Goal: Obtain resource: Obtain resource

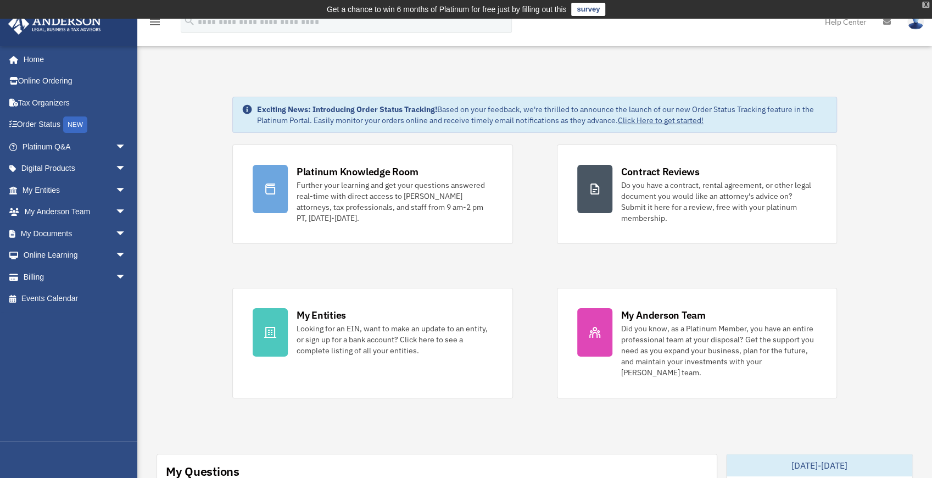
click at [926, 4] on div "X" at bounding box center [925, 5] width 7 height 7
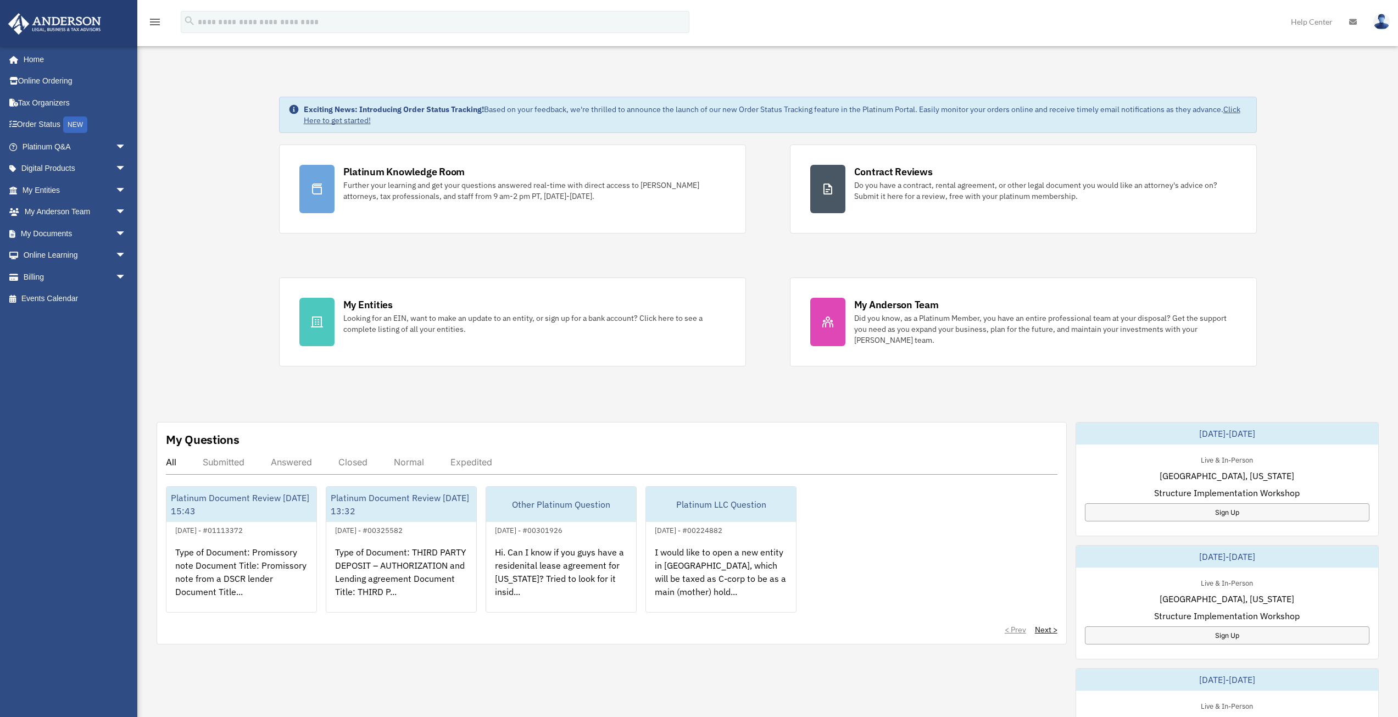
drag, startPoint x: 930, startPoint y: 0, endPoint x: 183, endPoint y: 227, distance: 780.8
click at [153, 226] on div "Exciting News: Introducing Order Status Tracking! Based on your feedback, we're…" at bounding box center [767, 562] width 1277 height 987
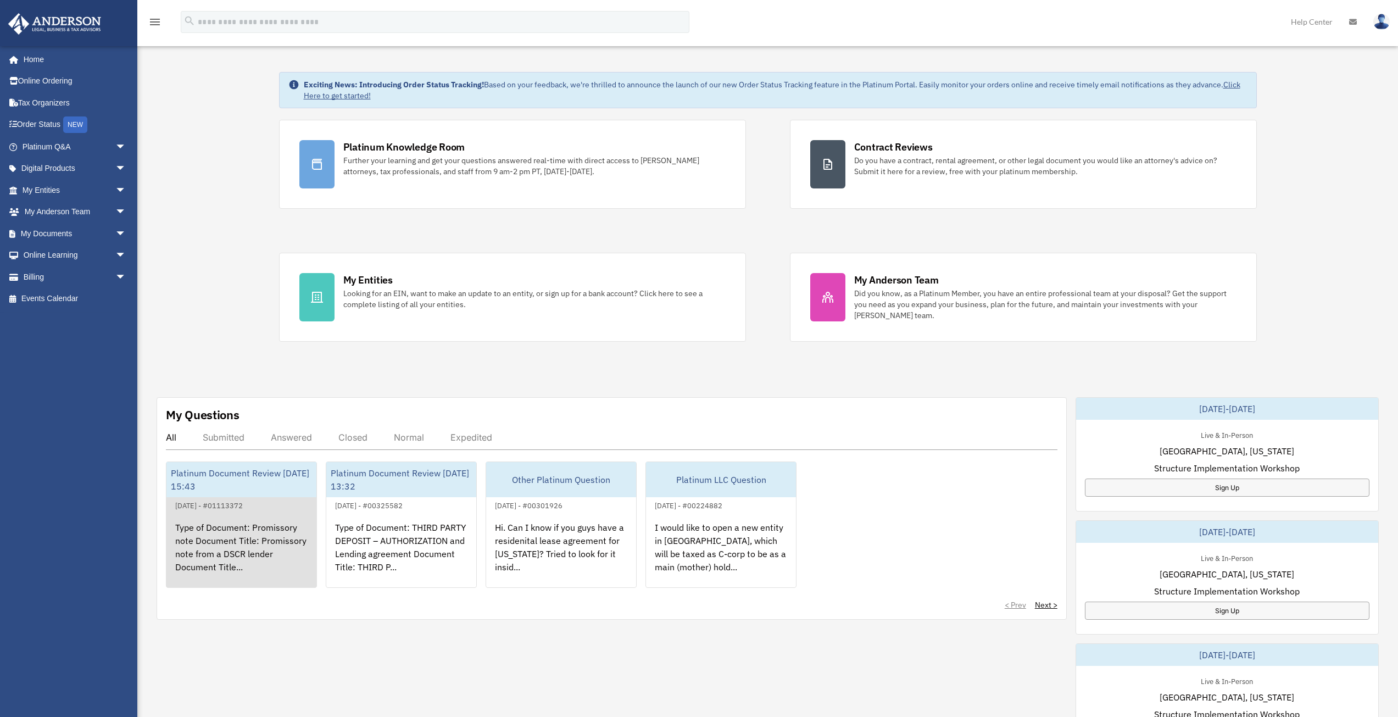
scroll to position [55, 0]
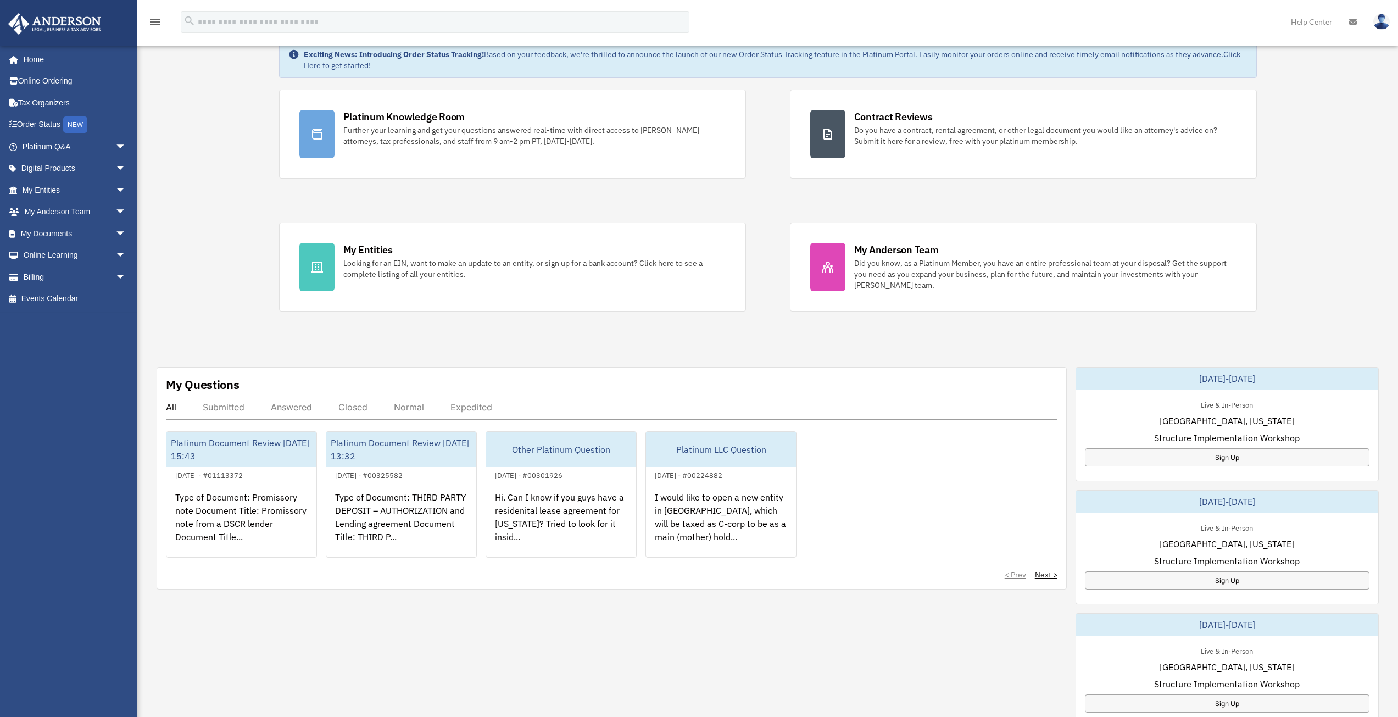
drag, startPoint x: 1103, startPoint y: 21, endPoint x: 1112, endPoint y: 32, distance: 14.1
click at [931, 21] on div "menu search Site Menu add gutucatalin25@gmail.com My Profile Reset Password Log…" at bounding box center [698, 26] width 1381 height 37
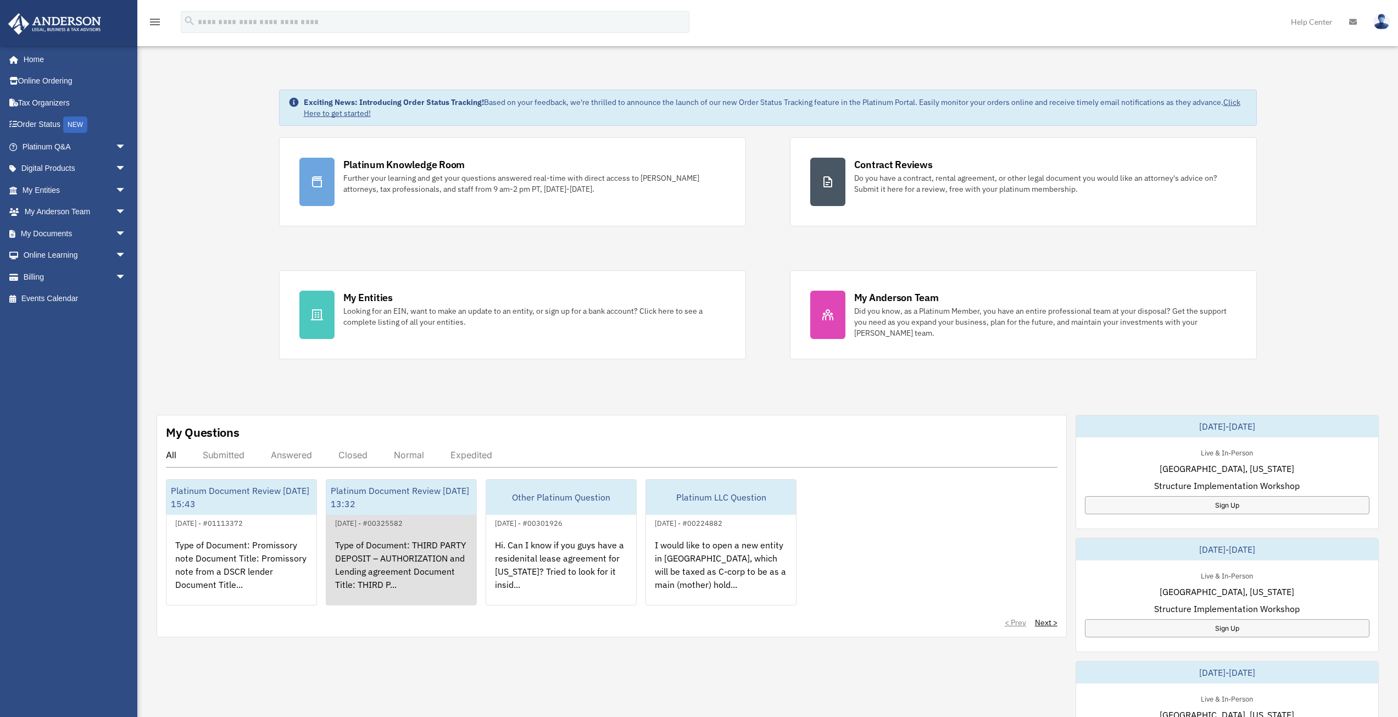
scroll to position [0, 0]
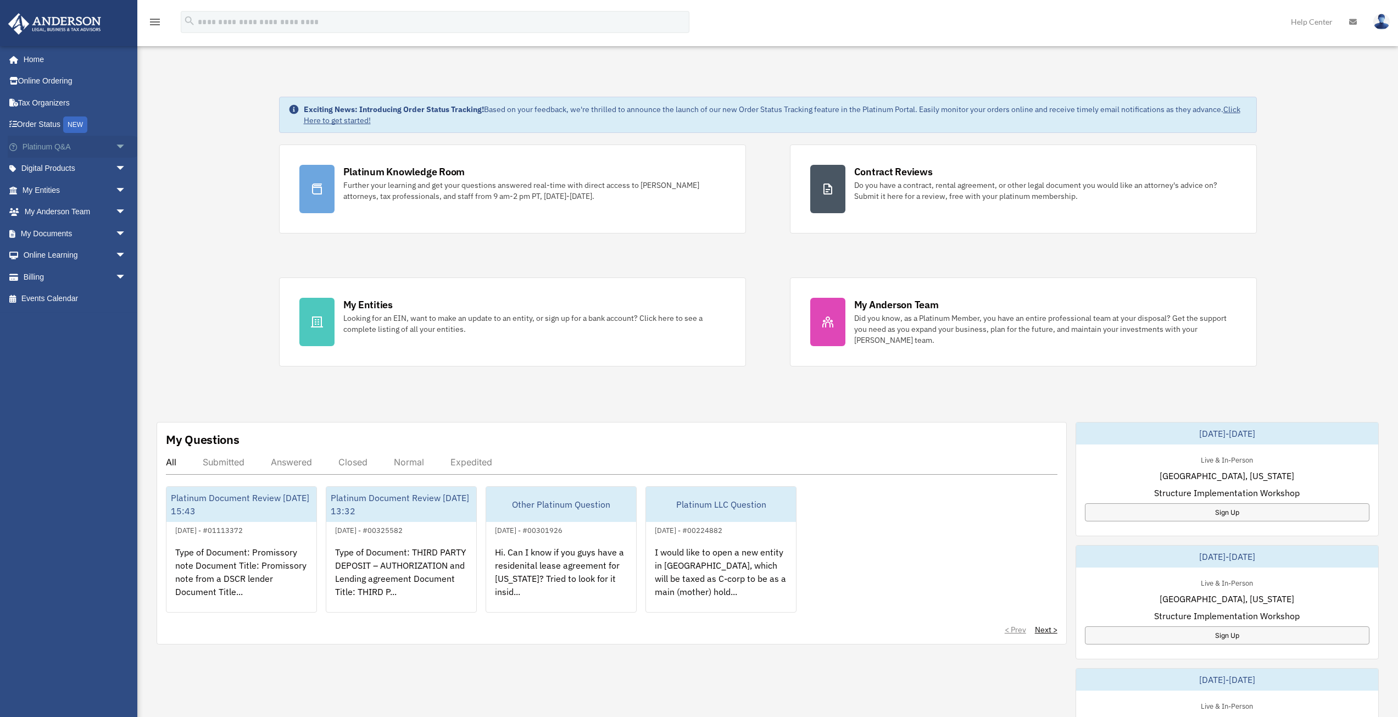
click at [54, 147] on link "Platinum Q&A arrow_drop_down" at bounding box center [75, 147] width 135 height 22
click at [115, 149] on span "arrow_drop_down" at bounding box center [126, 147] width 22 height 23
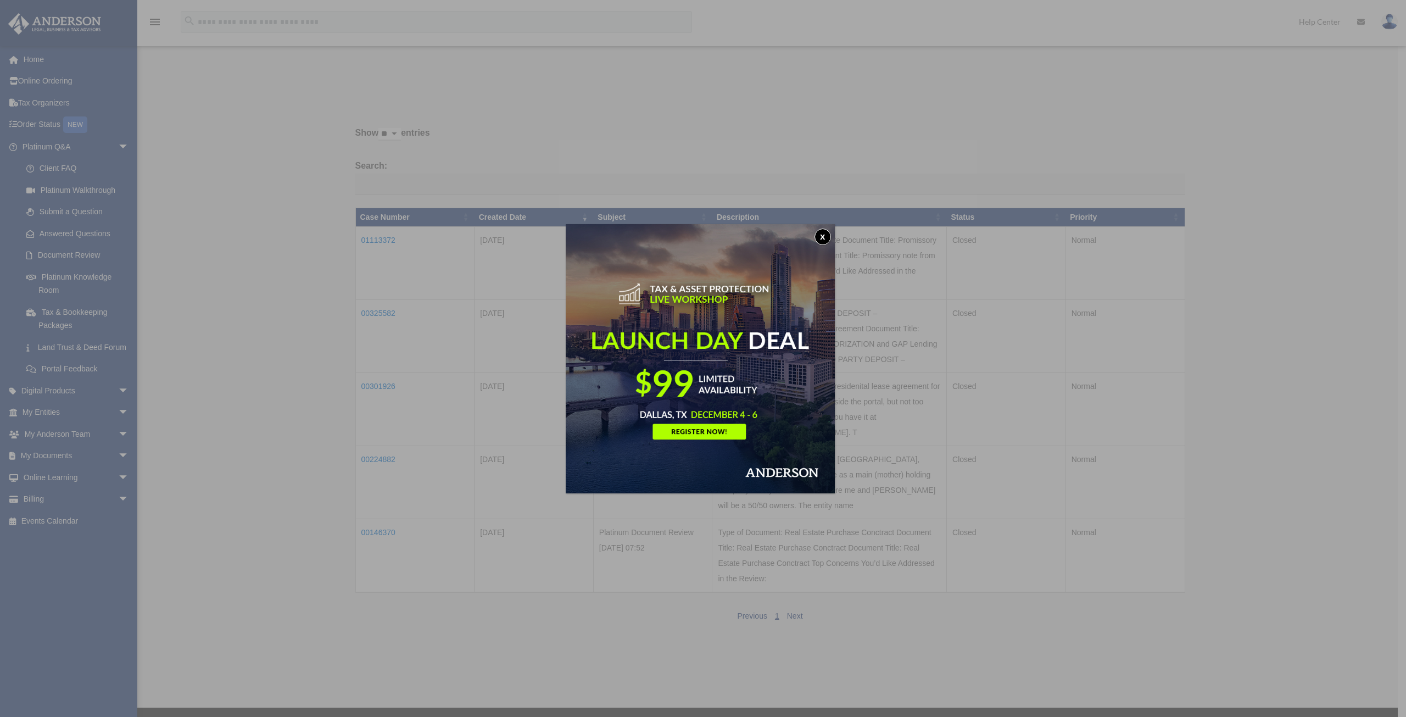
click at [823, 238] on button "x" at bounding box center [822, 236] width 16 height 16
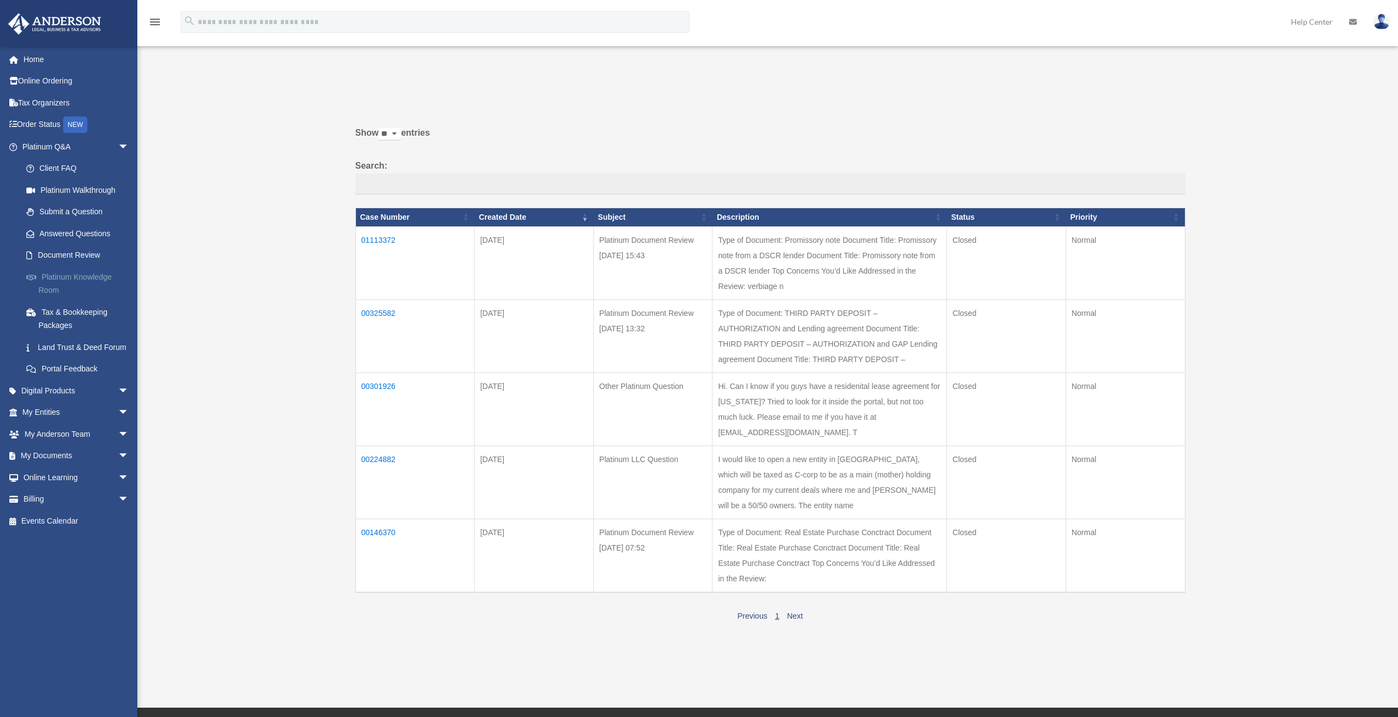
click at [68, 277] on link "Platinum Knowledge Room" at bounding box center [80, 283] width 130 height 35
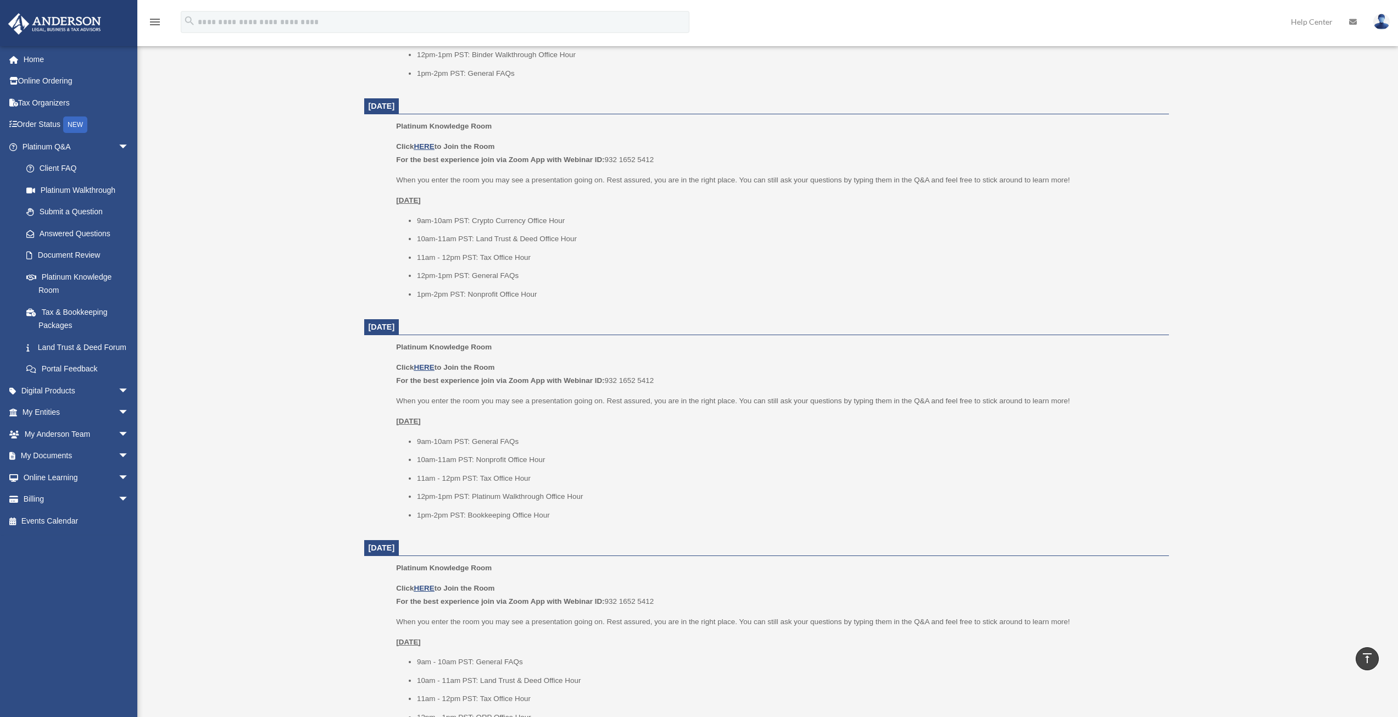
scroll to position [879, 0]
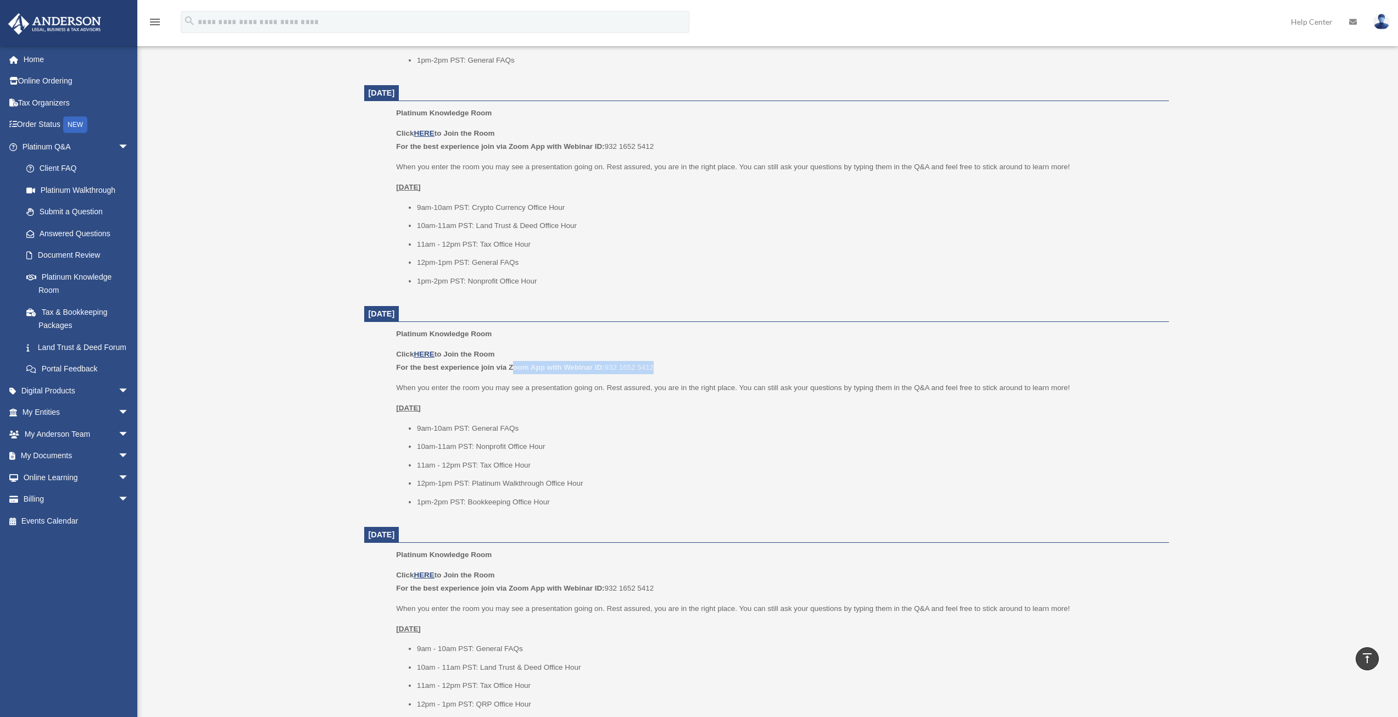
drag, startPoint x: 514, startPoint y: 365, endPoint x: 672, endPoint y: 369, distance: 158.2
click at [672, 369] on p "Click HERE to Join the Room For the best experience join via Zoom App with Webi…" at bounding box center [778, 361] width 765 height 26
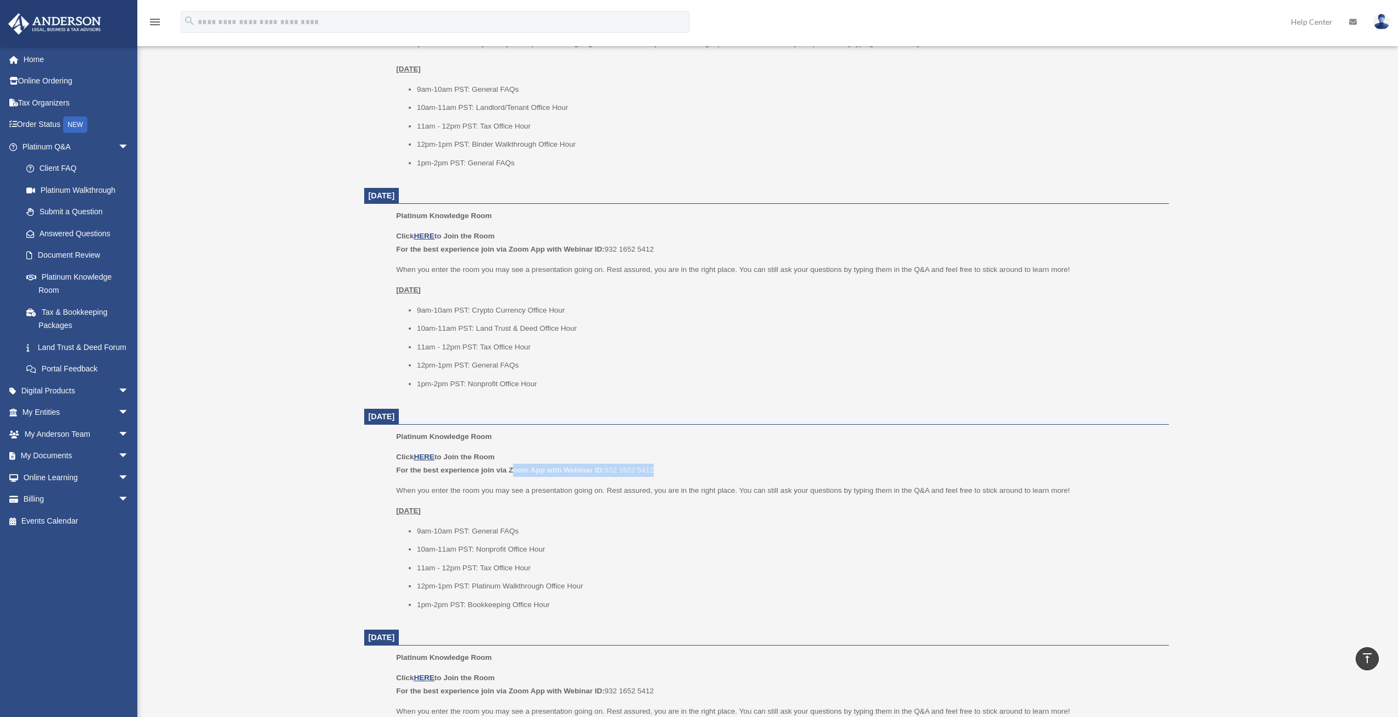
scroll to position [769, 0]
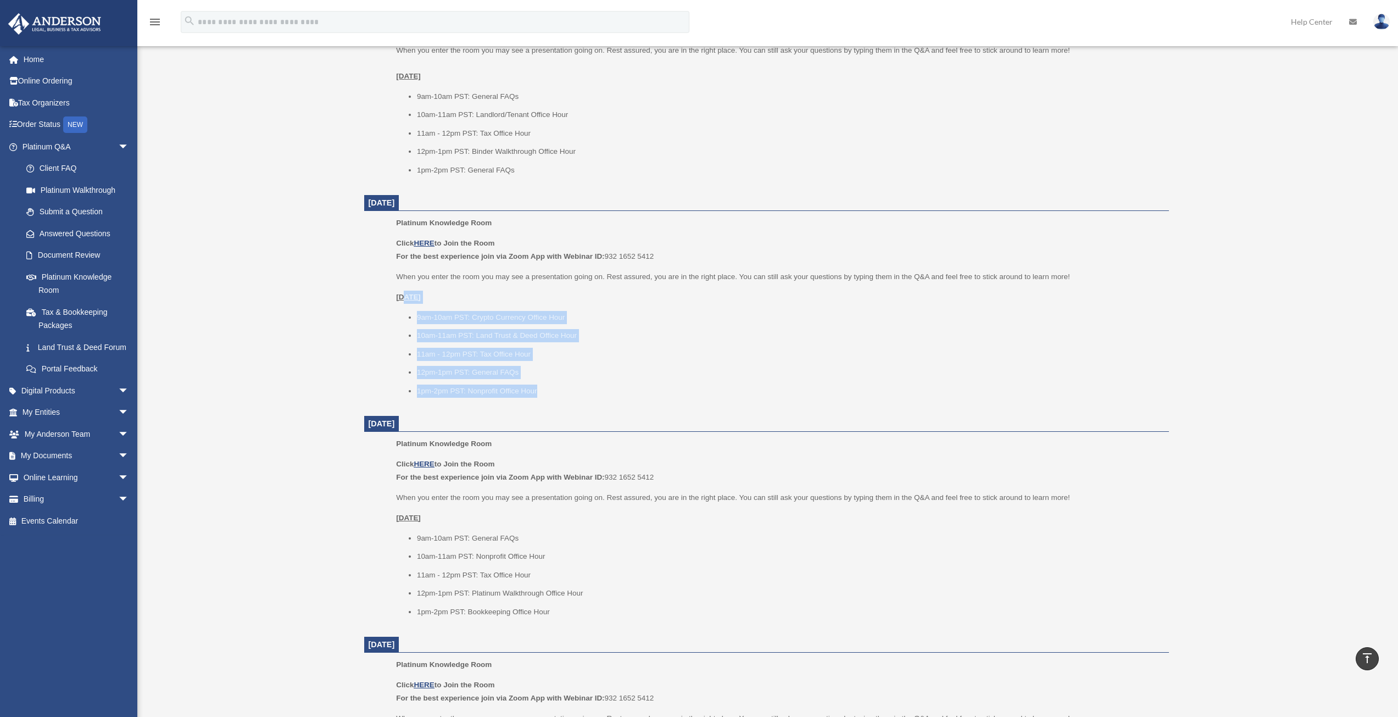
drag, startPoint x: 540, startPoint y: 384, endPoint x: 407, endPoint y: 298, distance: 158.9
click at [408, 291] on div "Click HERE to Join the Room For the best experience join via Zoom App with Webi…" at bounding box center [778, 317] width 765 height 160
click at [481, 344] on ul "9am-10am PST: Crypto Currency Office Hour 10am-11am PST: Land Trust & Deed Offi…" at bounding box center [778, 354] width 765 height 87
drag, startPoint x: 492, startPoint y: 378, endPoint x: 415, endPoint y: 306, distance: 105.3
click at [415, 306] on div "Click HERE to Join the Room For the best experience join via Zoom App with Webi…" at bounding box center [778, 317] width 765 height 160
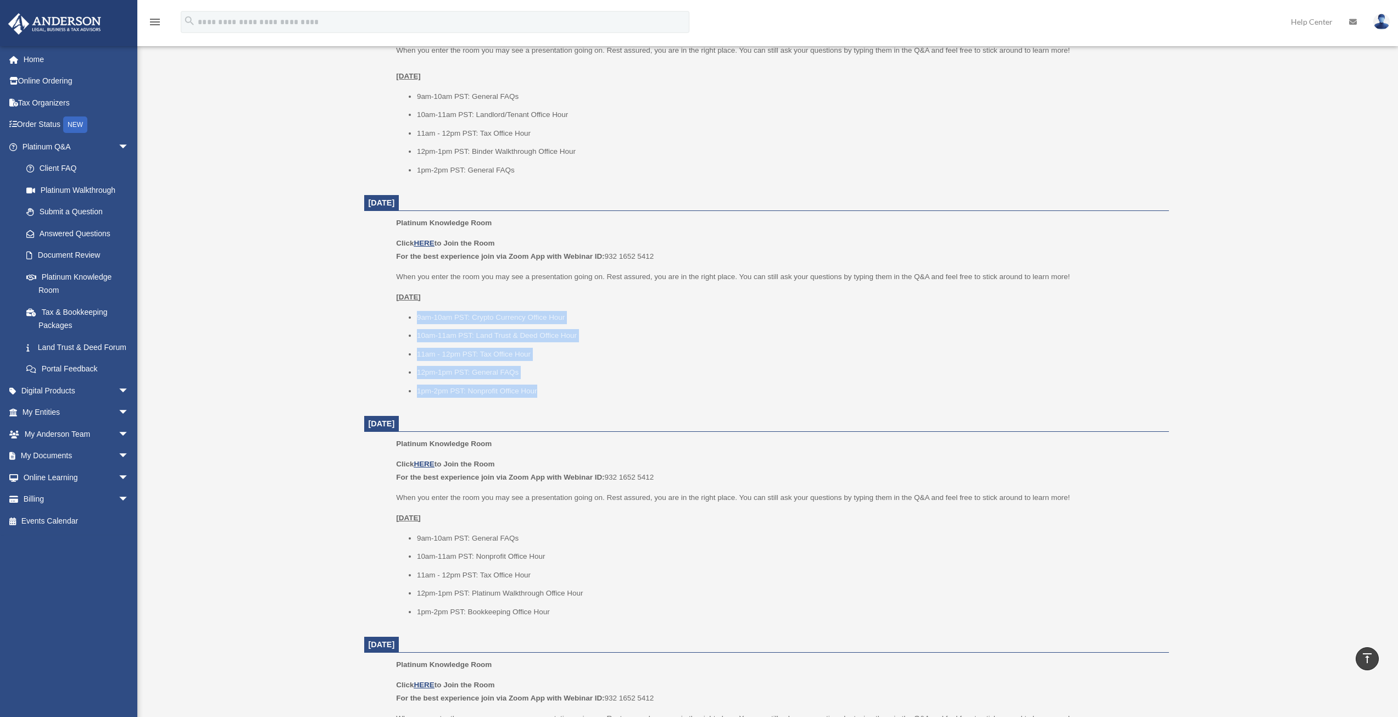
click at [401, 327] on ul "9am-10am PST: Crypto Currency Office Hour 10am-11am PST: Land Trust & Deed Offi…" at bounding box center [778, 354] width 765 height 87
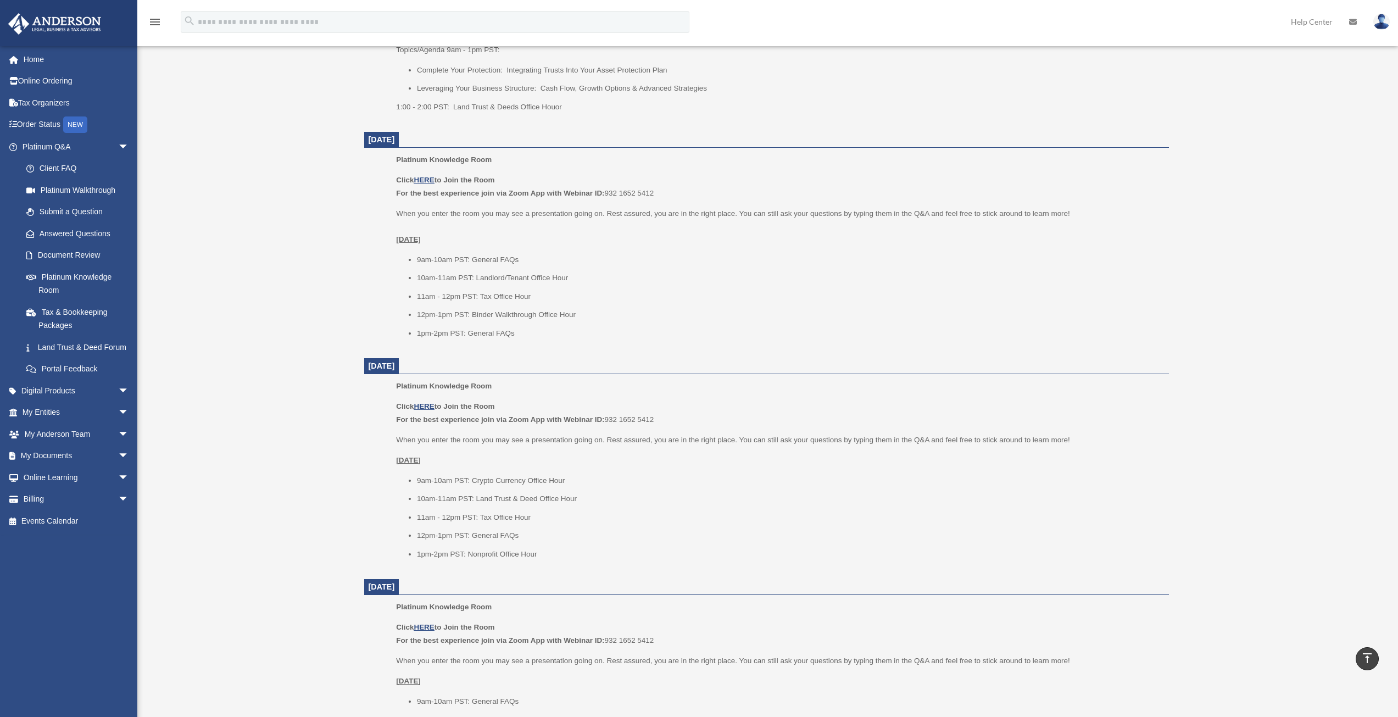
scroll to position [604, 0]
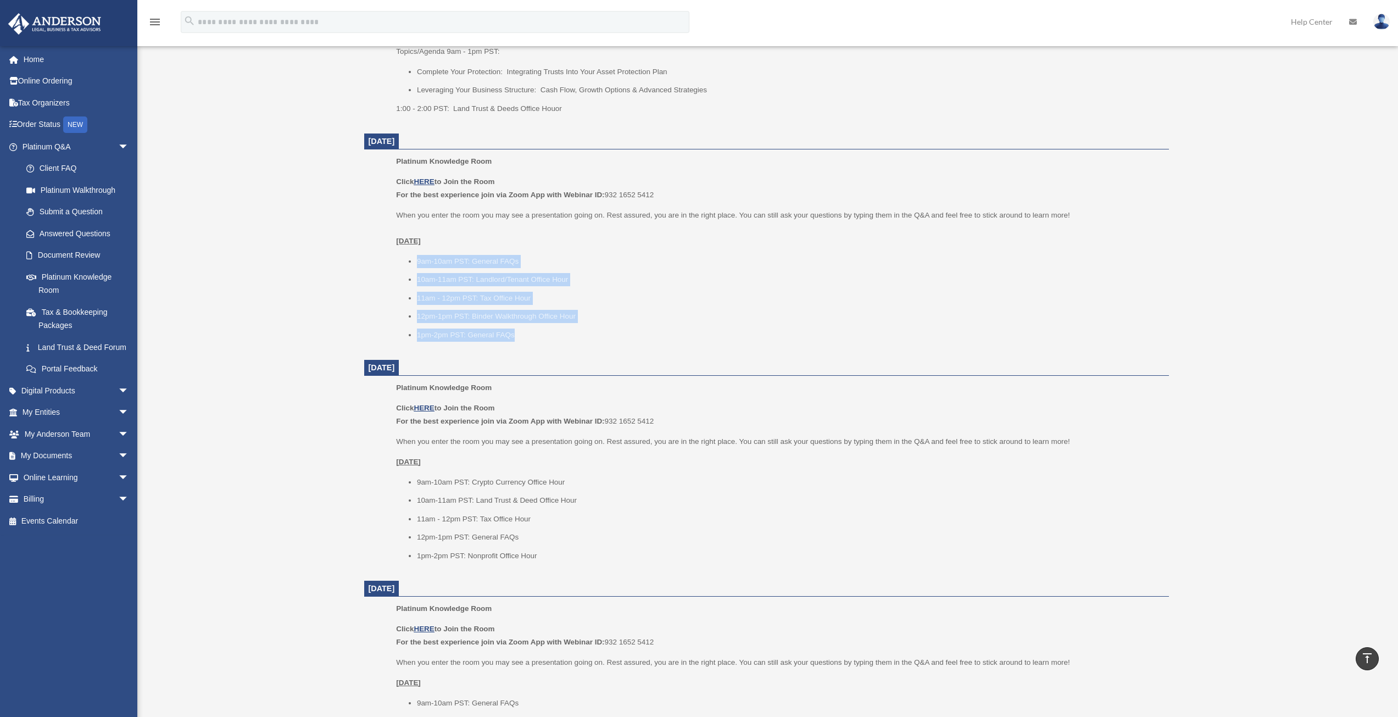
drag, startPoint x: 523, startPoint y: 331, endPoint x: 404, endPoint y: 259, distance: 139.4
click at [404, 259] on ul "9am-10am PST: General FAQs 10am-11am PST: Landlord/Tenant Office Hour 11am - 12…" at bounding box center [778, 298] width 765 height 87
click at [403, 259] on ul "9am-10am PST: General FAQs 10am-11am PST: Landlord/Tenant Office Hour 11am - 12…" at bounding box center [778, 298] width 765 height 87
drag, startPoint x: 473, startPoint y: 280, endPoint x: 553, endPoint y: 285, distance: 79.8
click at [552, 283] on li "10am-11am PST: Landlord/Tenant Office Hour" at bounding box center [789, 279] width 744 height 13
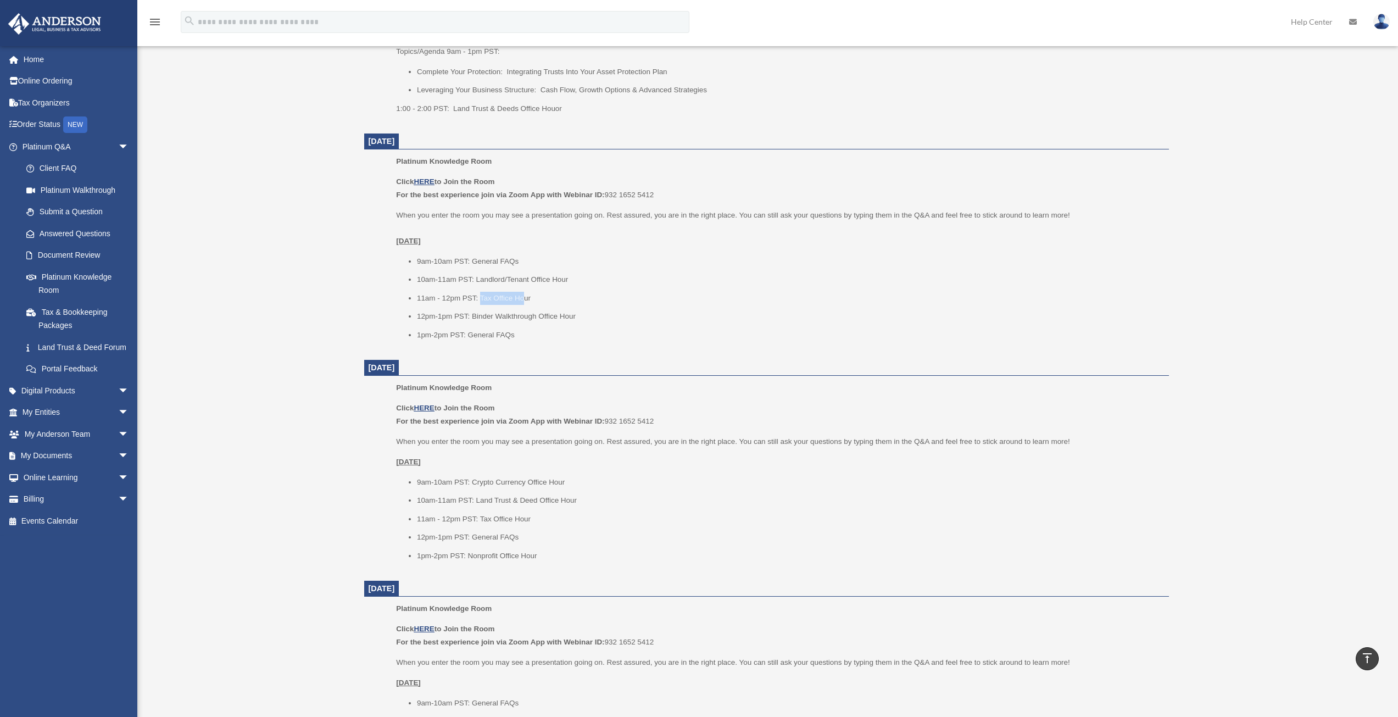
drag, startPoint x: 481, startPoint y: 298, endPoint x: 522, endPoint y: 297, distance: 40.7
click at [522, 297] on li "11am - 12pm PST: Tax Office Hour" at bounding box center [789, 298] width 744 height 13
drag, startPoint x: 474, startPoint y: 315, endPoint x: 483, endPoint y: 343, distance: 29.5
click at [545, 317] on li "12pm-1pm PST: Binder Walkthrough Office Hour" at bounding box center [789, 316] width 744 height 13
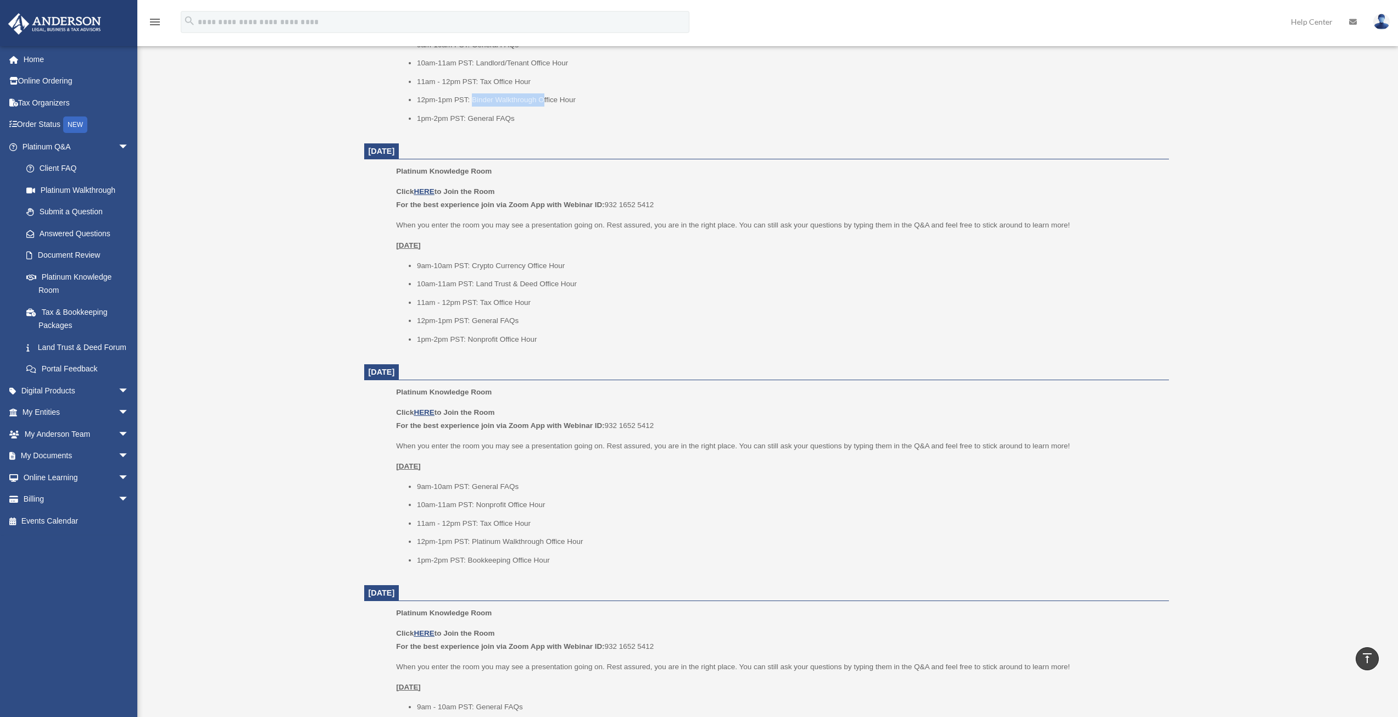
scroll to position [824, 0]
drag, startPoint x: 476, startPoint y: 286, endPoint x: 523, endPoint y: 290, distance: 47.4
click at [523, 288] on ul "9am-10am PST: Crypto Currency Office Hour 10am-11am PST: Land Trust & Deed Offi…" at bounding box center [778, 299] width 765 height 87
drag, startPoint x: 500, startPoint y: 337, endPoint x: 516, endPoint y: 343, distance: 16.5
click at [514, 341] on li "1pm-2pm PST: Nonprofit Office Hour" at bounding box center [789, 336] width 744 height 13
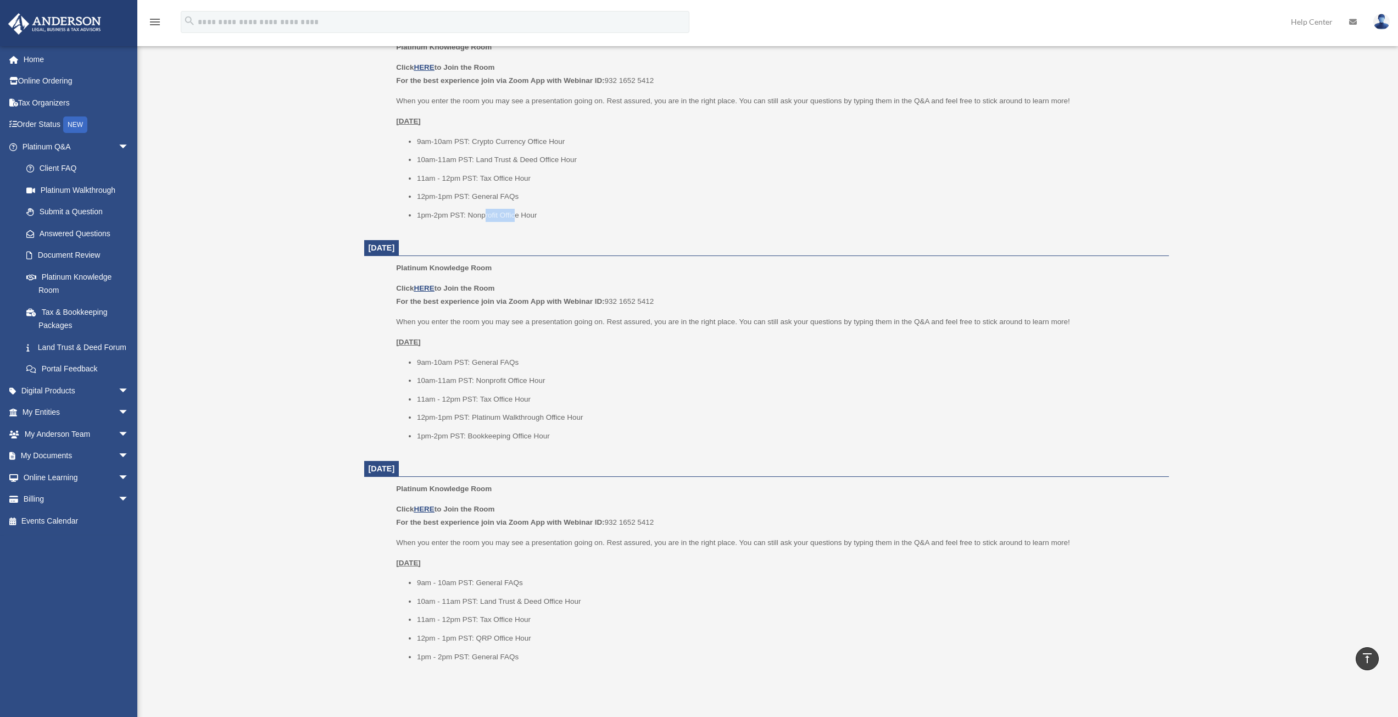
scroll to position [989, 0]
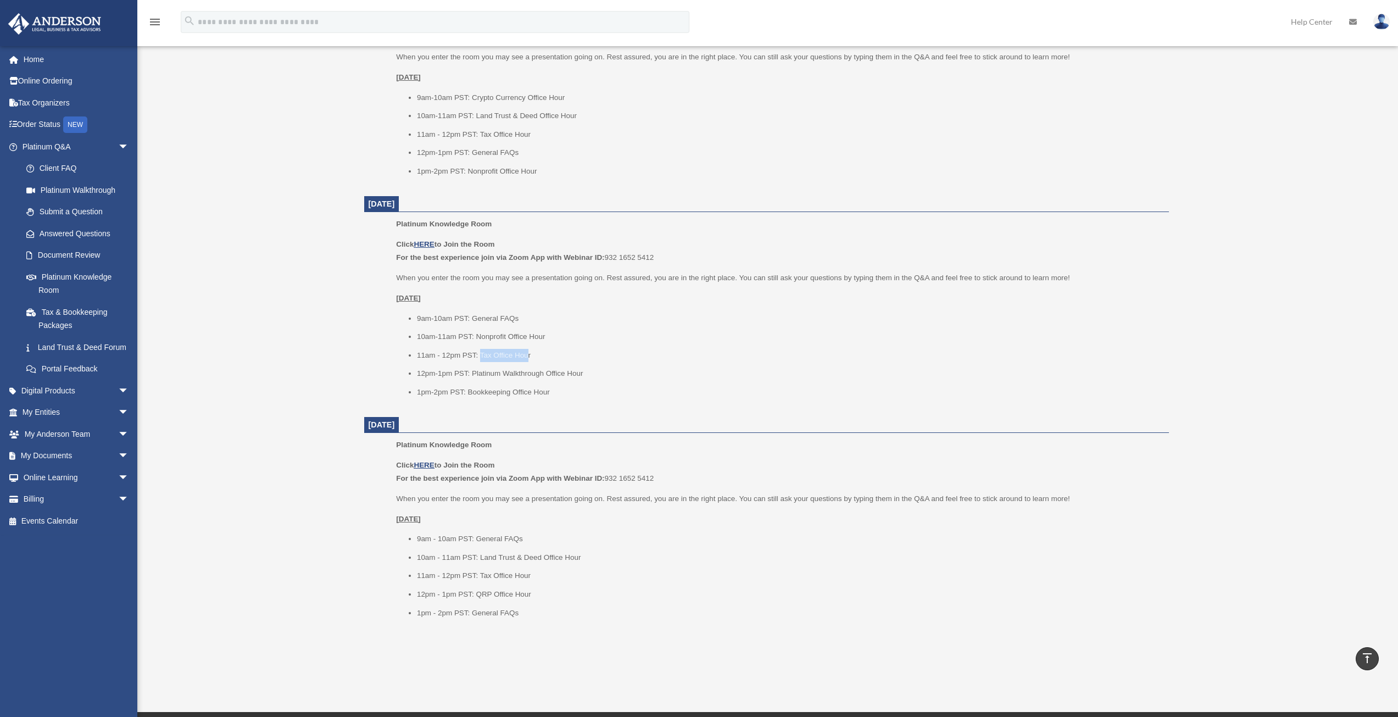
drag, startPoint x: 481, startPoint y: 344, endPoint x: 529, endPoint y: 344, distance: 48.9
click at [529, 344] on ul "9am-10am PST: General FAQs 10am-11am PST: Nonprofit Office Hour 11am - 12pm PST…" at bounding box center [778, 355] width 765 height 87
drag, startPoint x: 483, startPoint y: 336, endPoint x: 533, endPoint y: 336, distance: 50.0
click at [533, 336] on li "10am-11am PST: Nonprofit Office Hour" at bounding box center [789, 336] width 744 height 13
drag, startPoint x: 476, startPoint y: 371, endPoint x: 543, endPoint y: 378, distance: 66.8
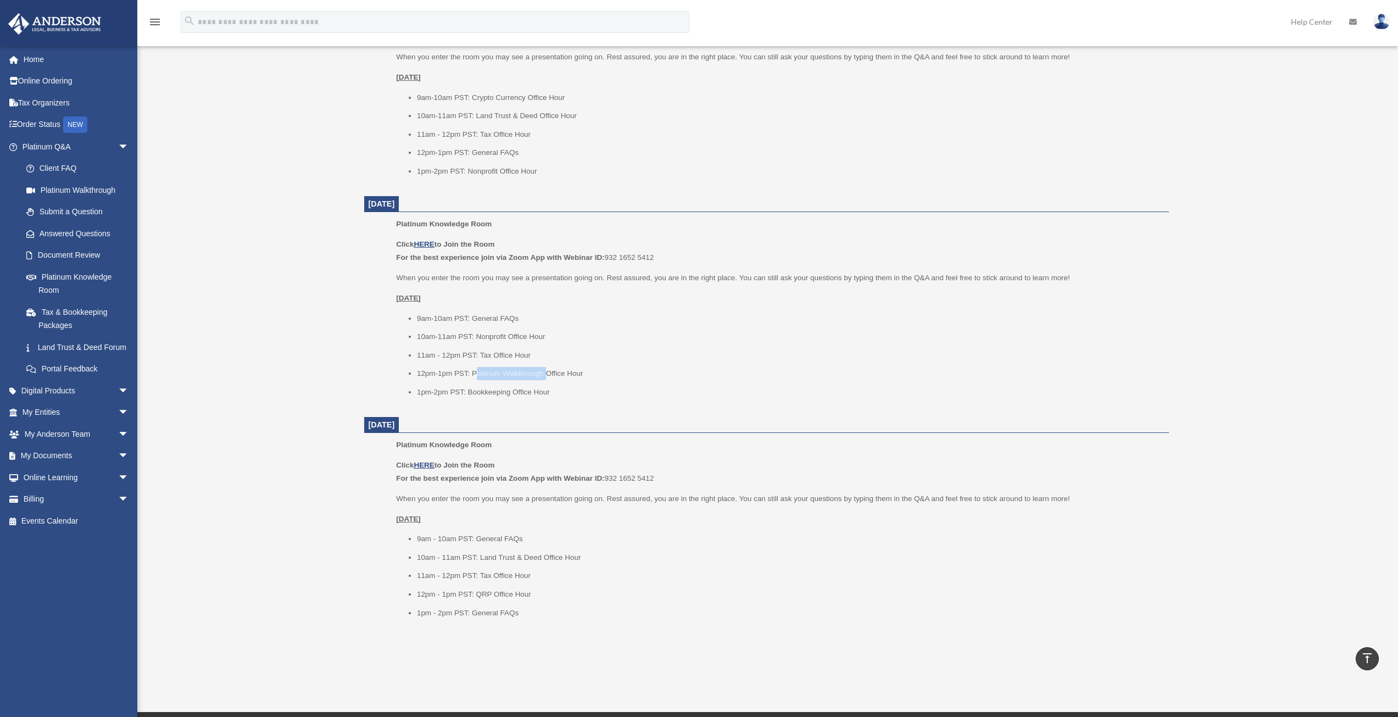
click at [547, 372] on li "12pm-1pm PST: Platinum Walkthrough Office Hour" at bounding box center [789, 373] width 744 height 13
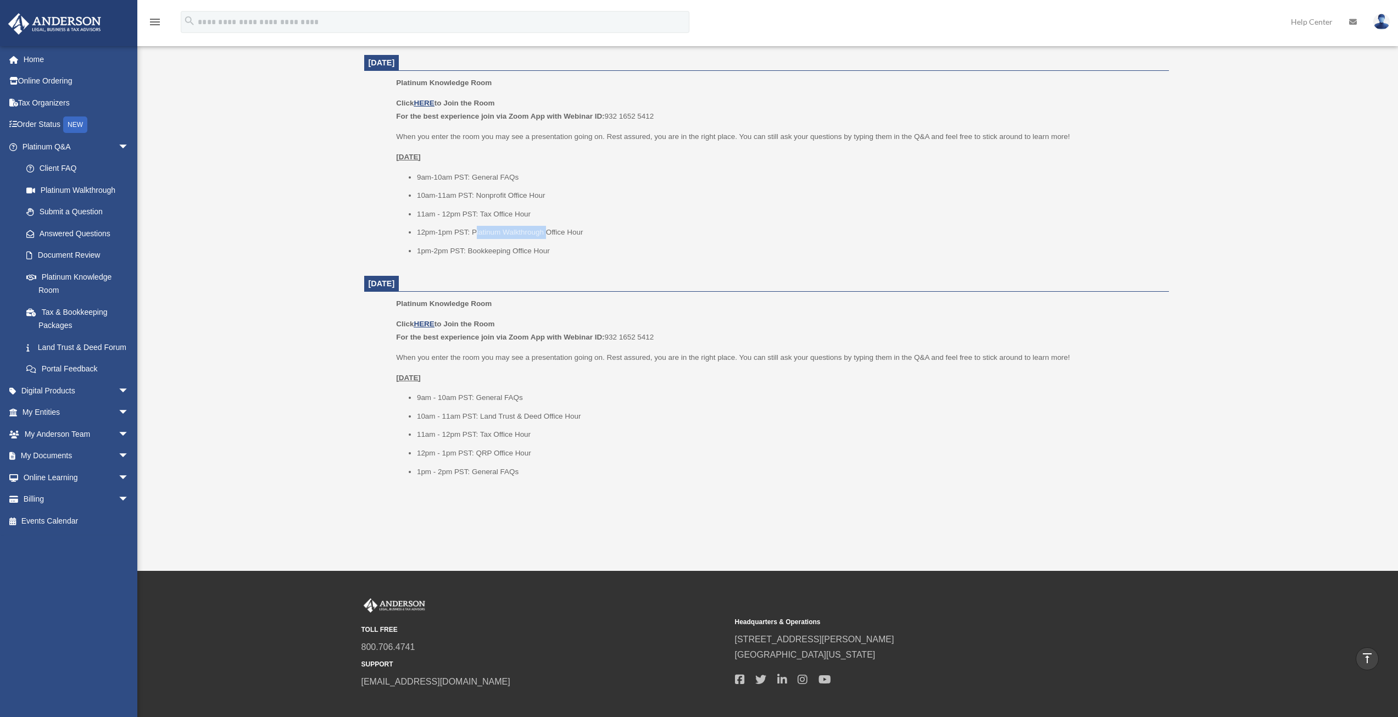
scroll to position [1153, 0]
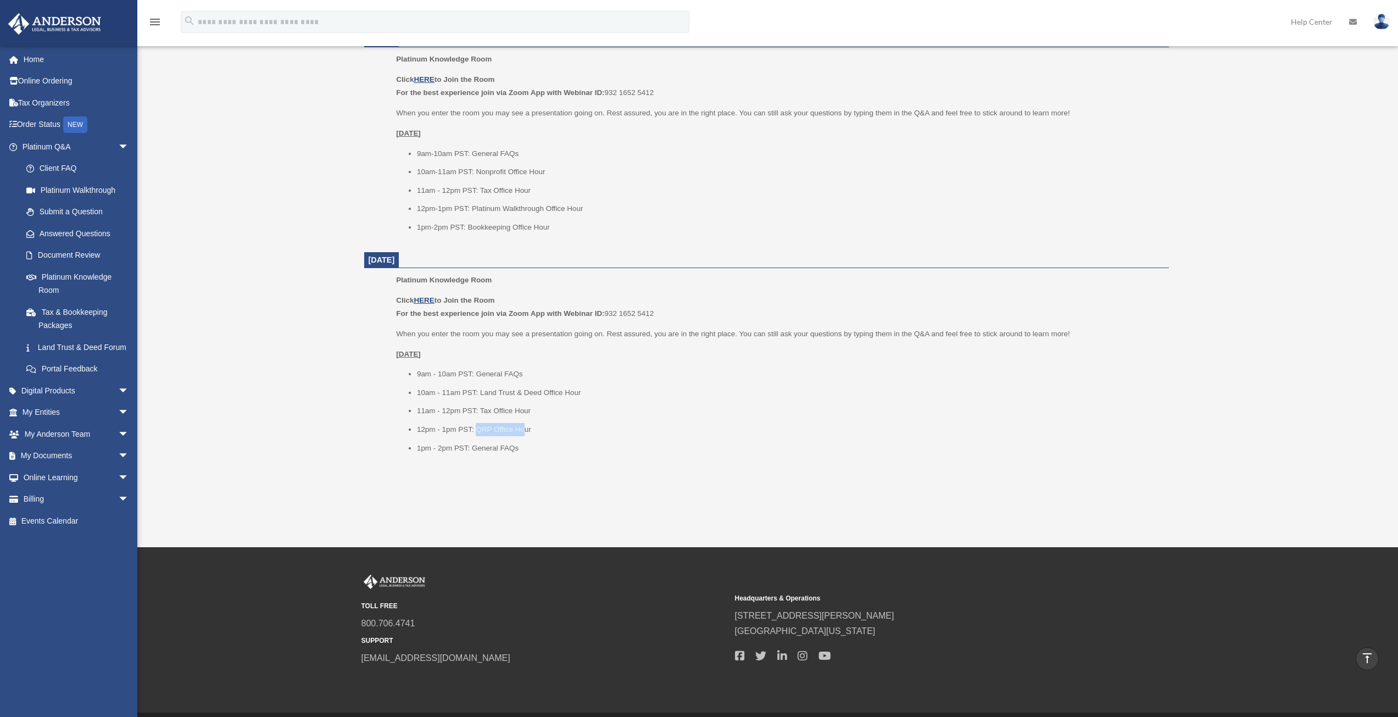
drag, startPoint x: 476, startPoint y: 430, endPoint x: 526, endPoint y: 426, distance: 50.1
click at [526, 426] on li "12pm - 1pm PST: QRP Office Hour" at bounding box center [789, 429] width 744 height 13
click at [484, 431] on li "12pm - 1pm PST: QRP Office Hour" at bounding box center [789, 429] width 744 height 13
drag, startPoint x: 477, startPoint y: 428, endPoint x: 490, endPoint y: 427, distance: 13.2
click at [490, 427] on li "12pm - 1pm PST: QRP Office Hour" at bounding box center [789, 429] width 744 height 13
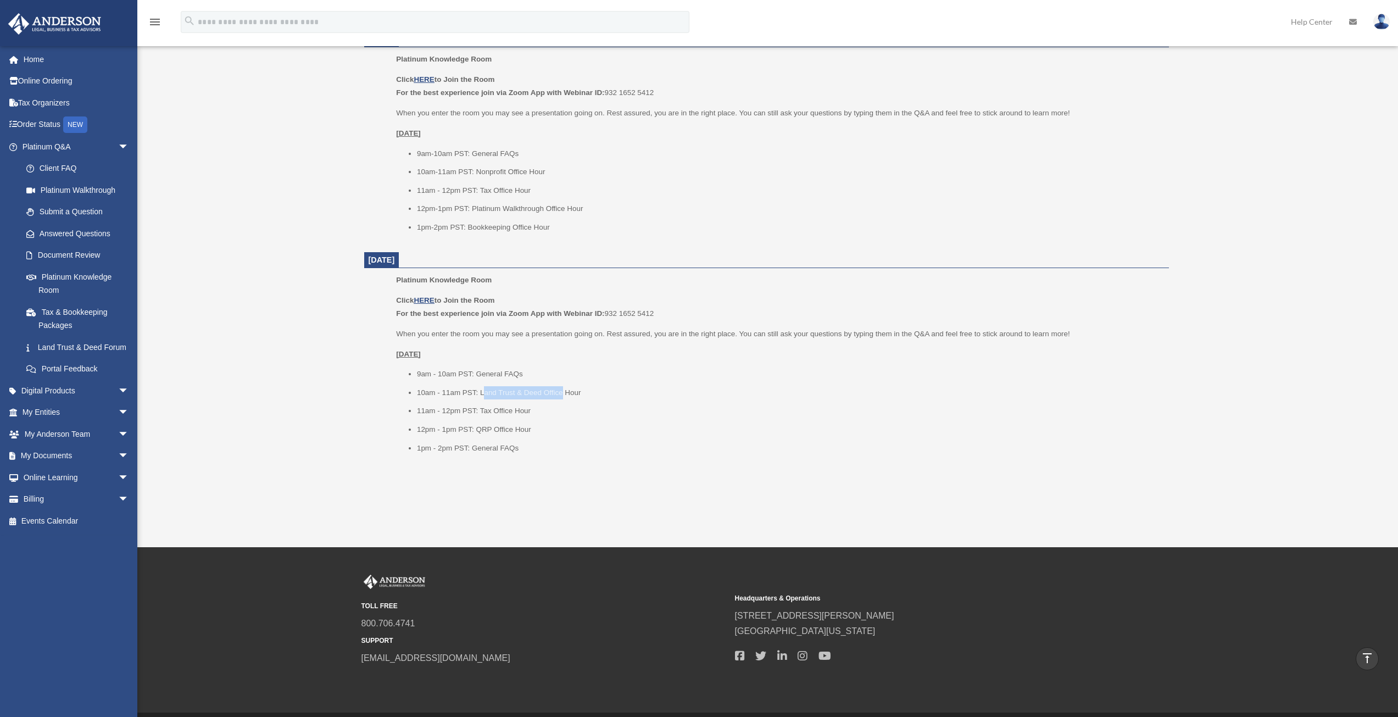
drag, startPoint x: 484, startPoint y: 392, endPoint x: 529, endPoint y: 405, distance: 46.9
click at [561, 391] on li "10am - 11am PST: Land Trust & Deed Office Hour" at bounding box center [789, 392] width 744 height 13
click at [442, 415] on li "11am - 12pm PST: Tax Office Hour" at bounding box center [789, 410] width 744 height 13
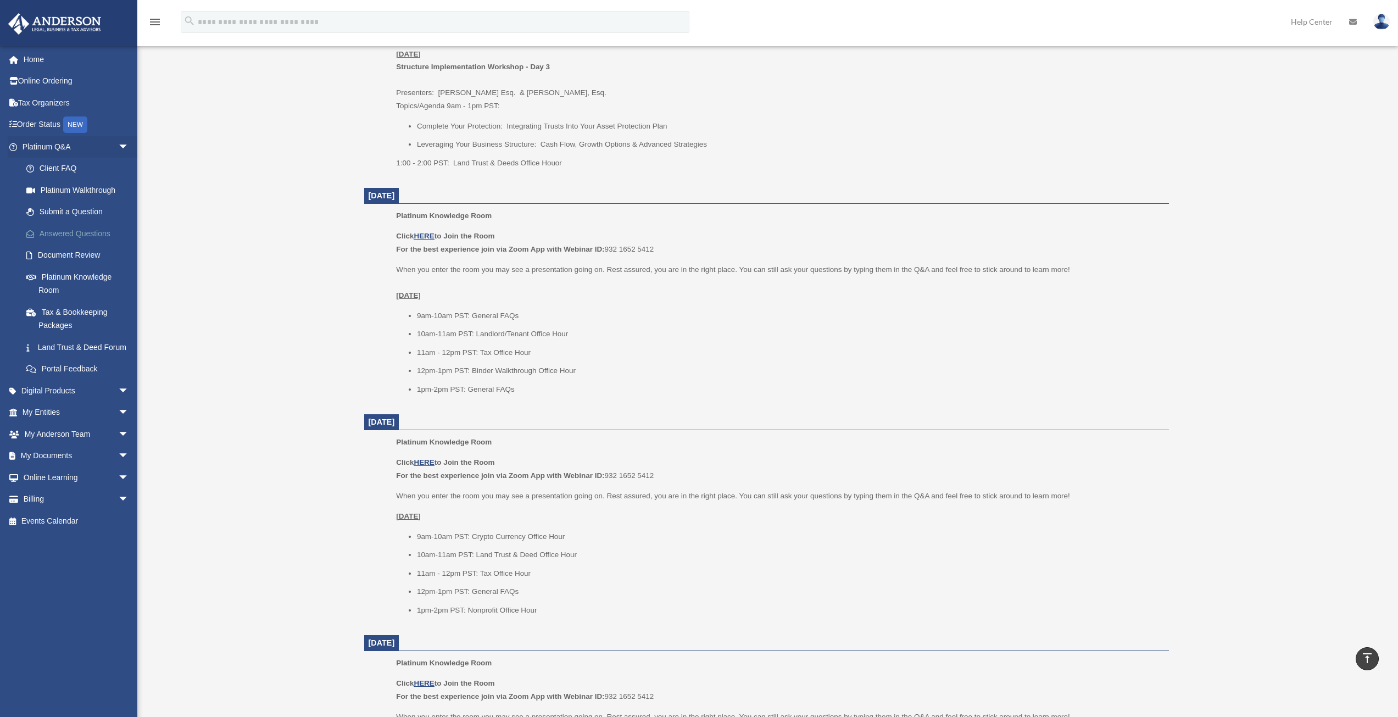
scroll to position [549, 0]
click at [118, 402] on span "arrow_drop_down" at bounding box center [129, 391] width 22 height 23
click at [118, 511] on span "arrow_drop_down" at bounding box center [129, 499] width 22 height 23
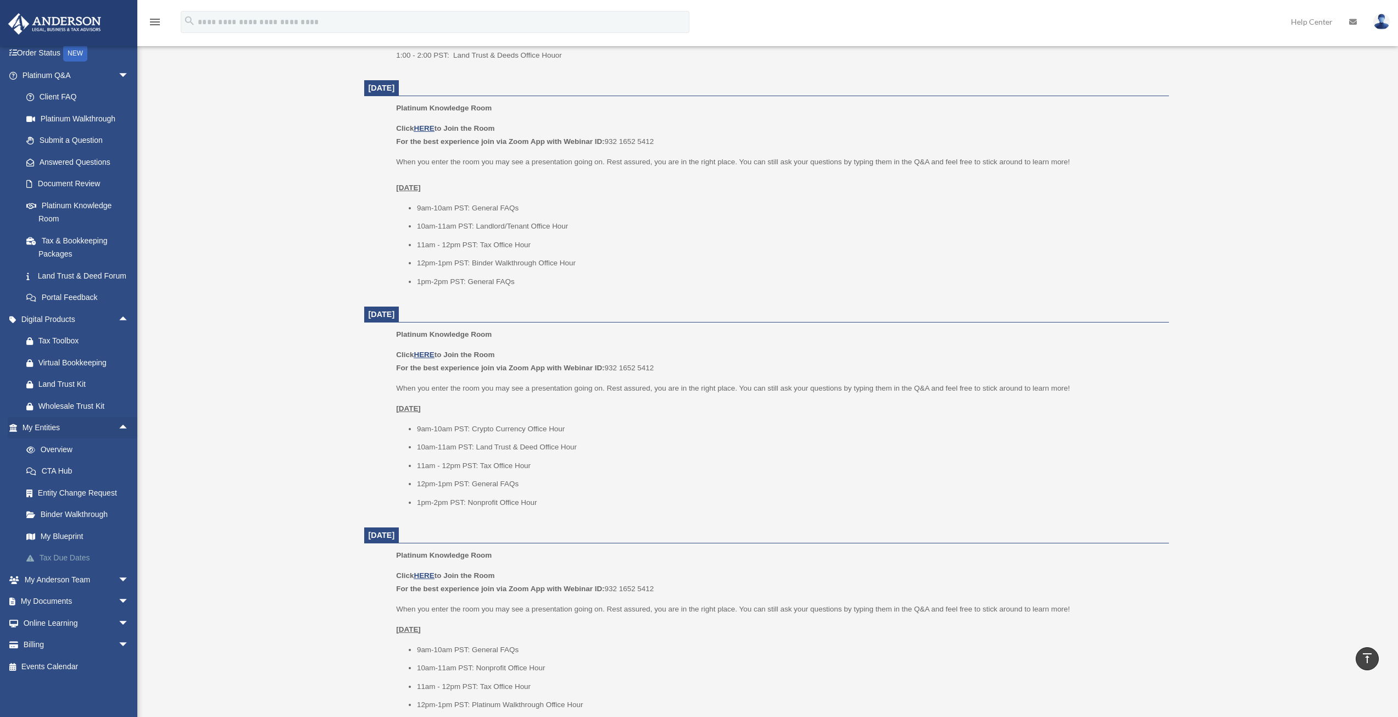
scroll to position [659, 0]
click at [118, 601] on span "arrow_drop_down" at bounding box center [129, 601] width 22 height 23
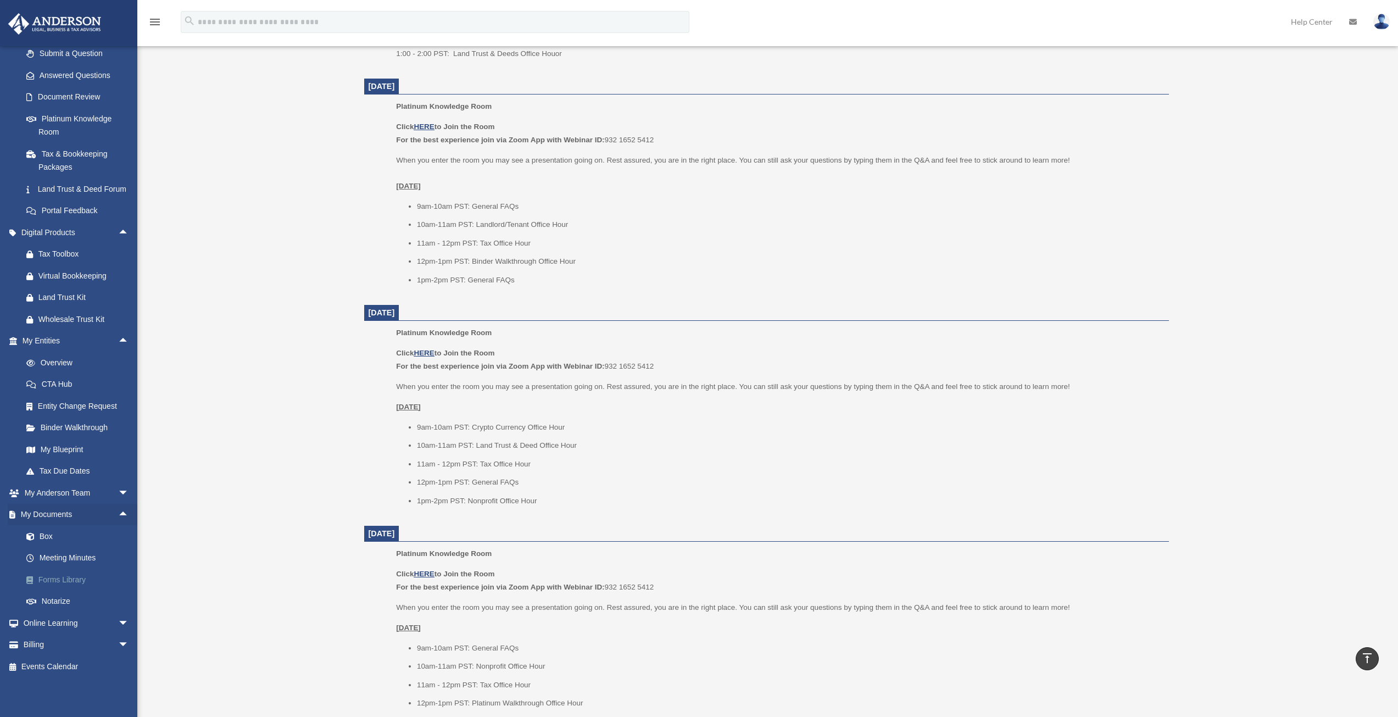
scroll to position [171, 0]
click at [94, 583] on link "Forms Library" at bounding box center [80, 579] width 130 height 22
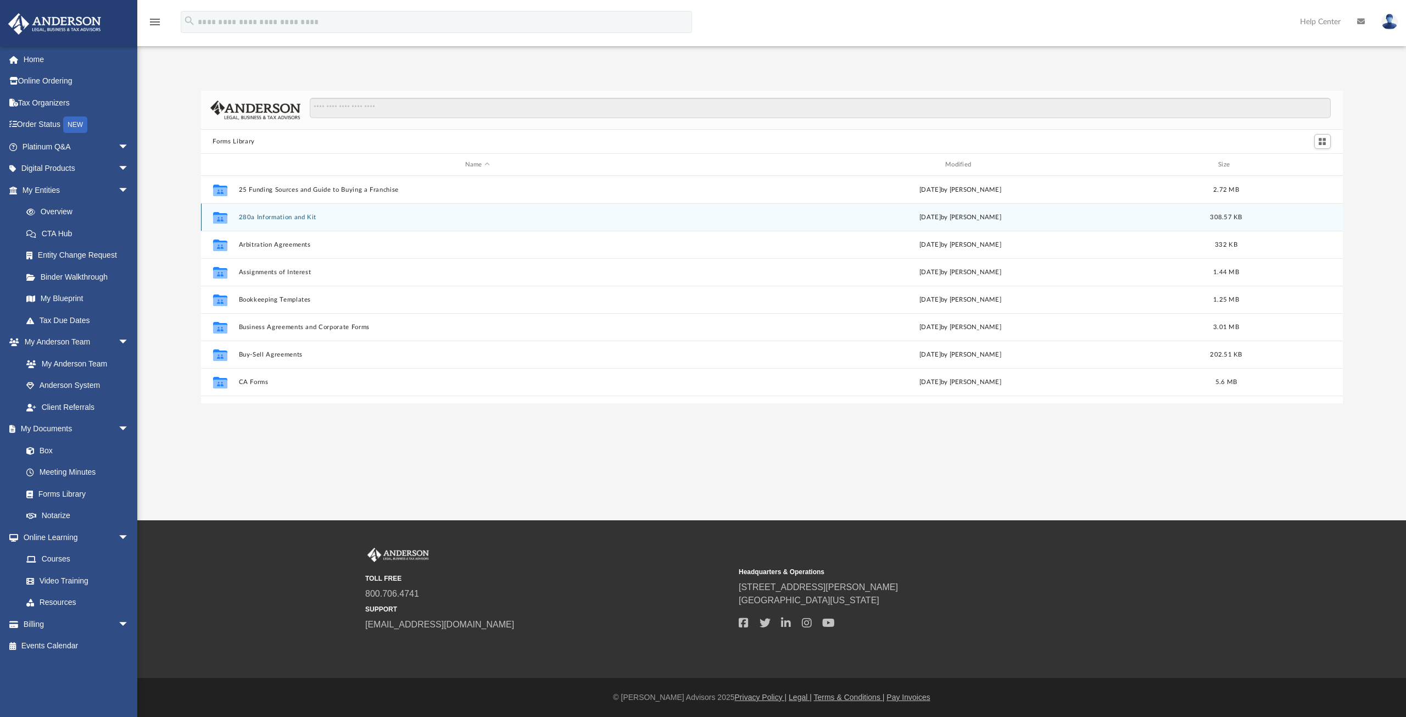
click at [266, 216] on button "280a Information and Kit" at bounding box center [477, 217] width 478 height 7
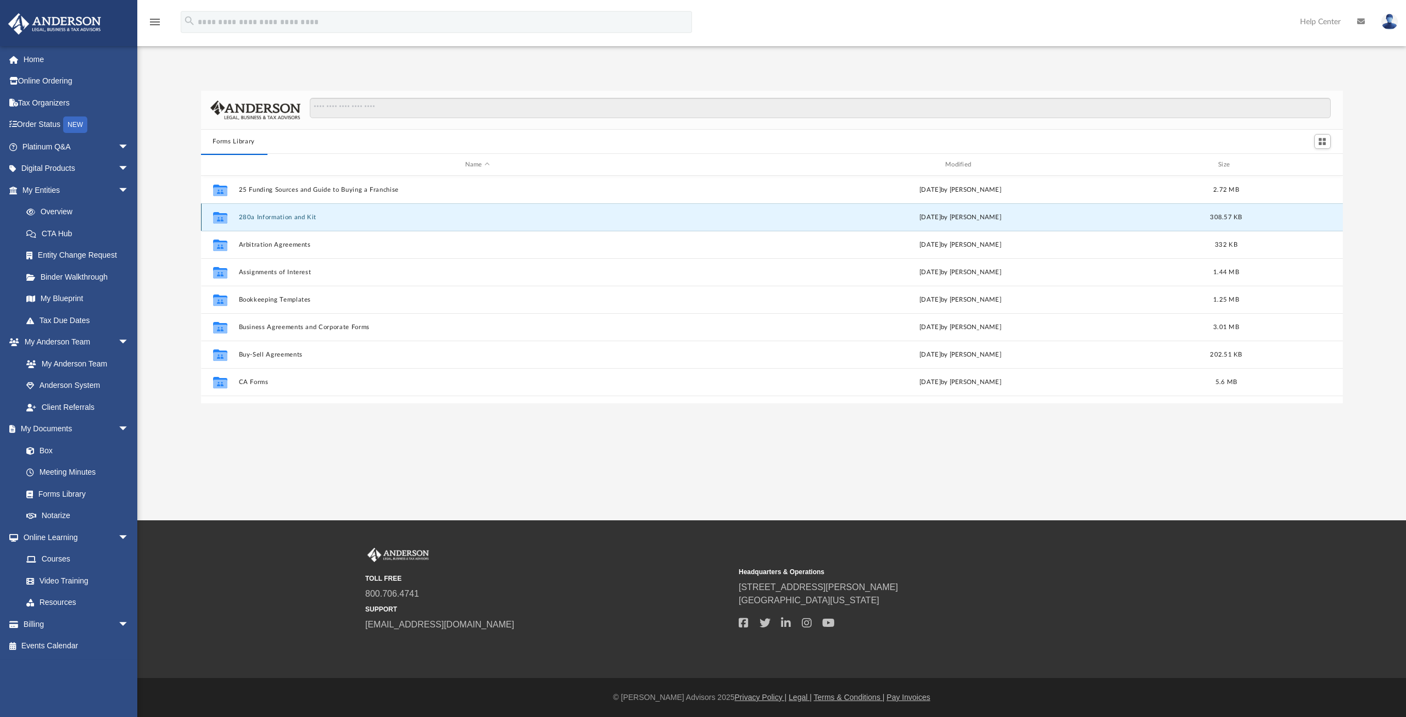
click at [280, 215] on button "280a Information and Kit" at bounding box center [477, 217] width 478 height 7
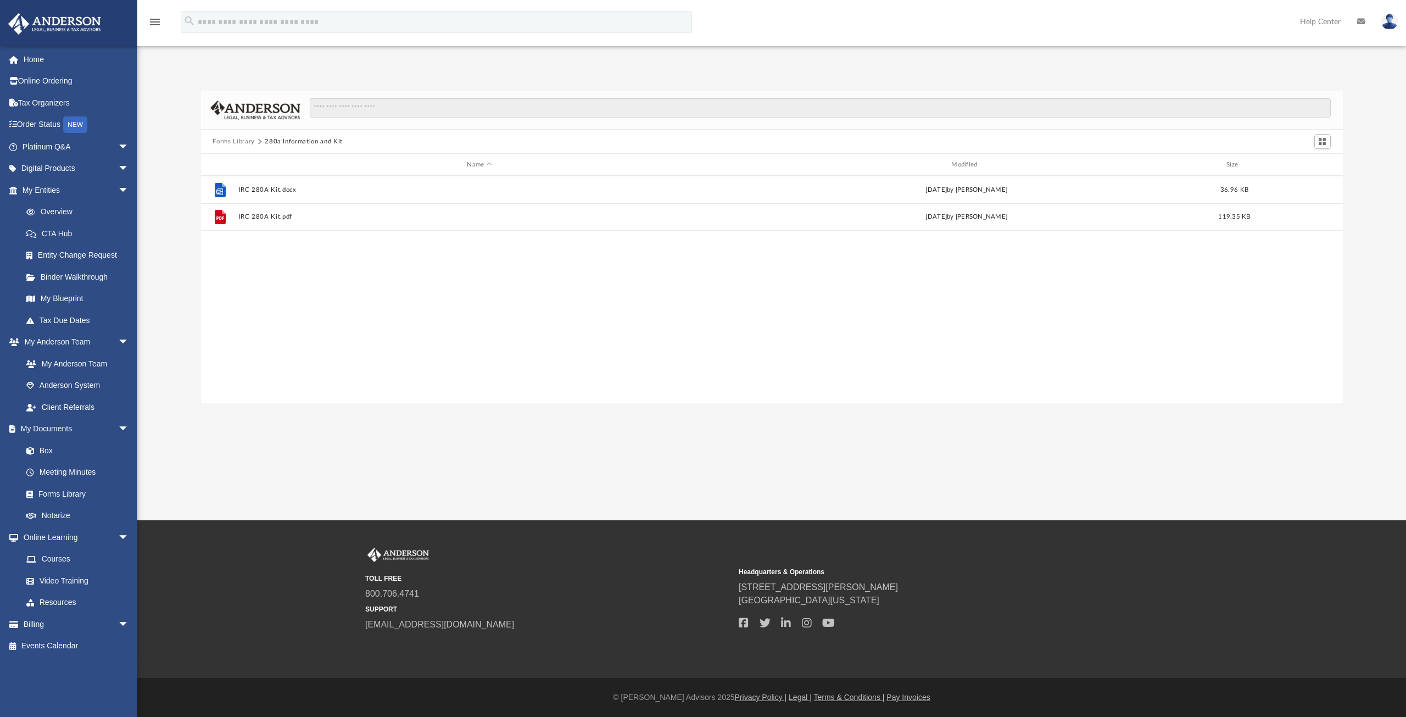
click at [236, 140] on button "Forms Library" at bounding box center [234, 142] width 42 height 10
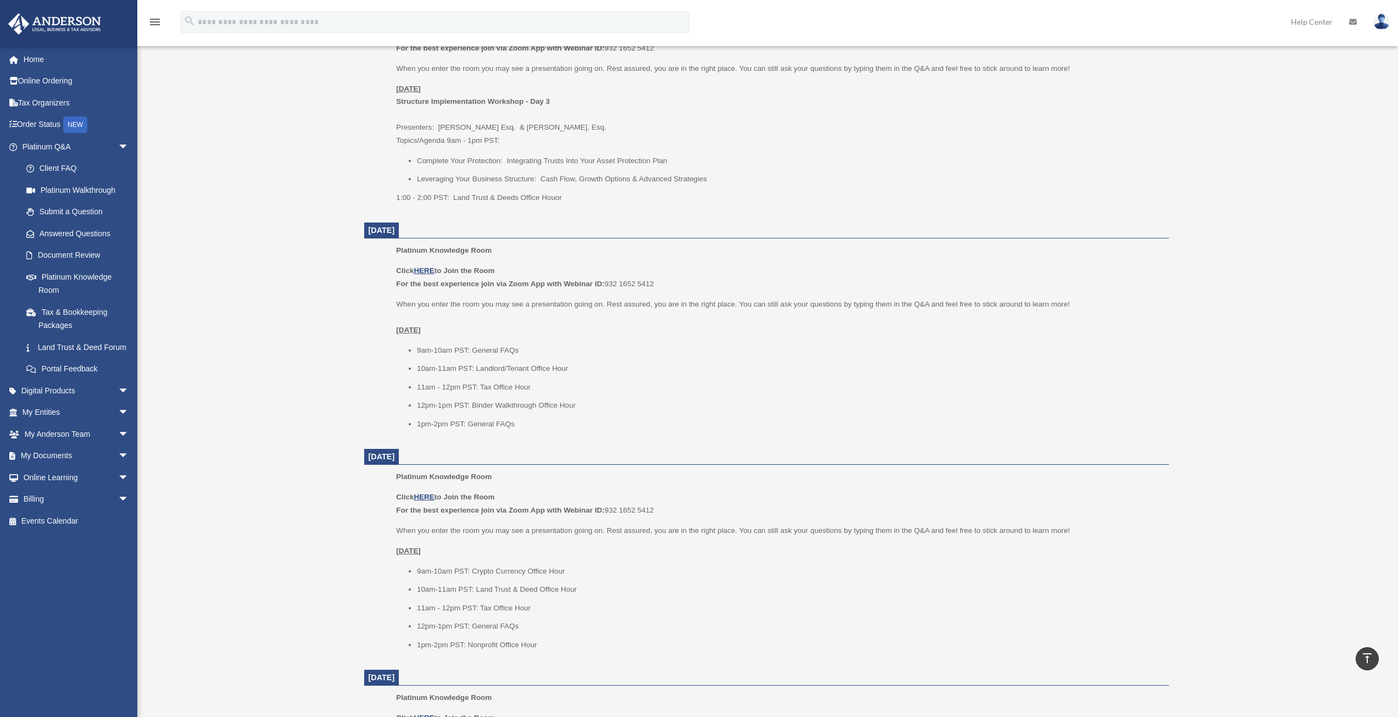
scroll to position [495, 0]
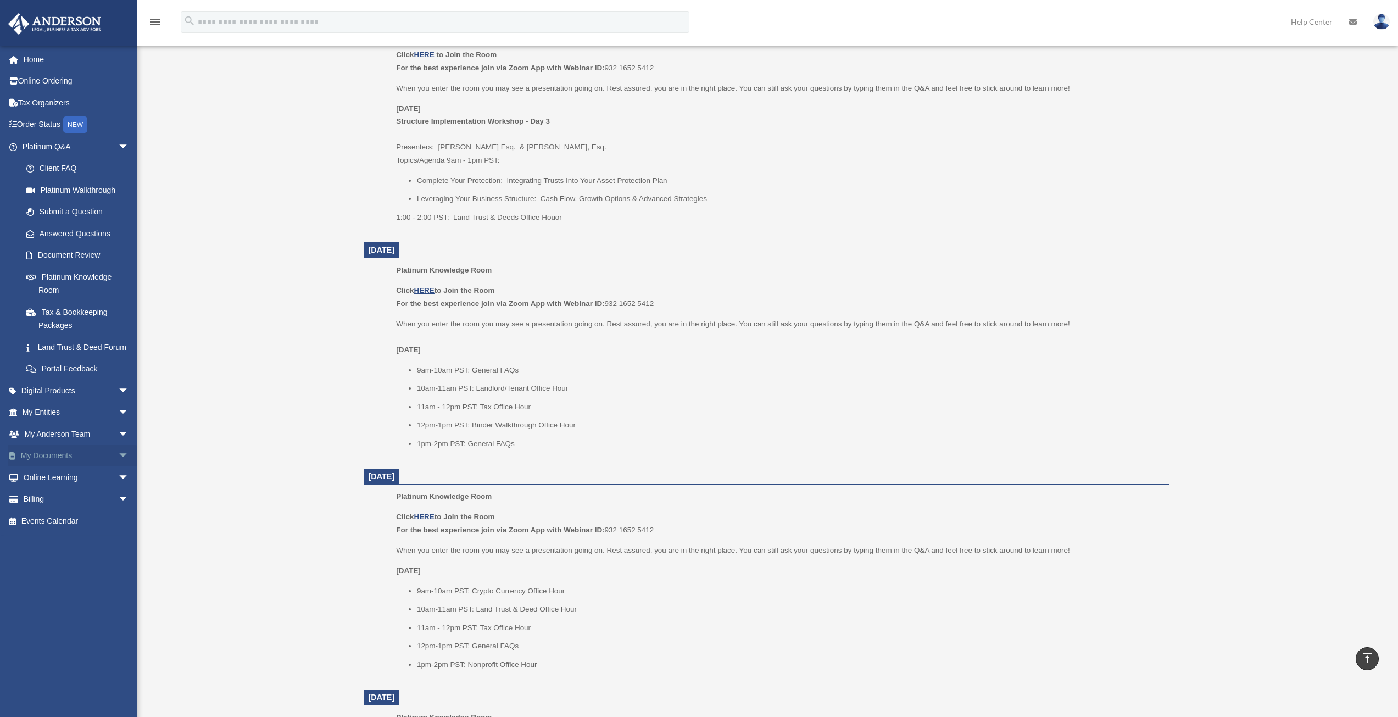
click at [86, 467] on link "My Documents arrow_drop_down" at bounding box center [77, 456] width 138 height 22
click at [118, 467] on span "arrow_drop_down" at bounding box center [129, 456] width 22 height 23
click at [77, 532] on link "Forms Library" at bounding box center [80, 521] width 130 height 22
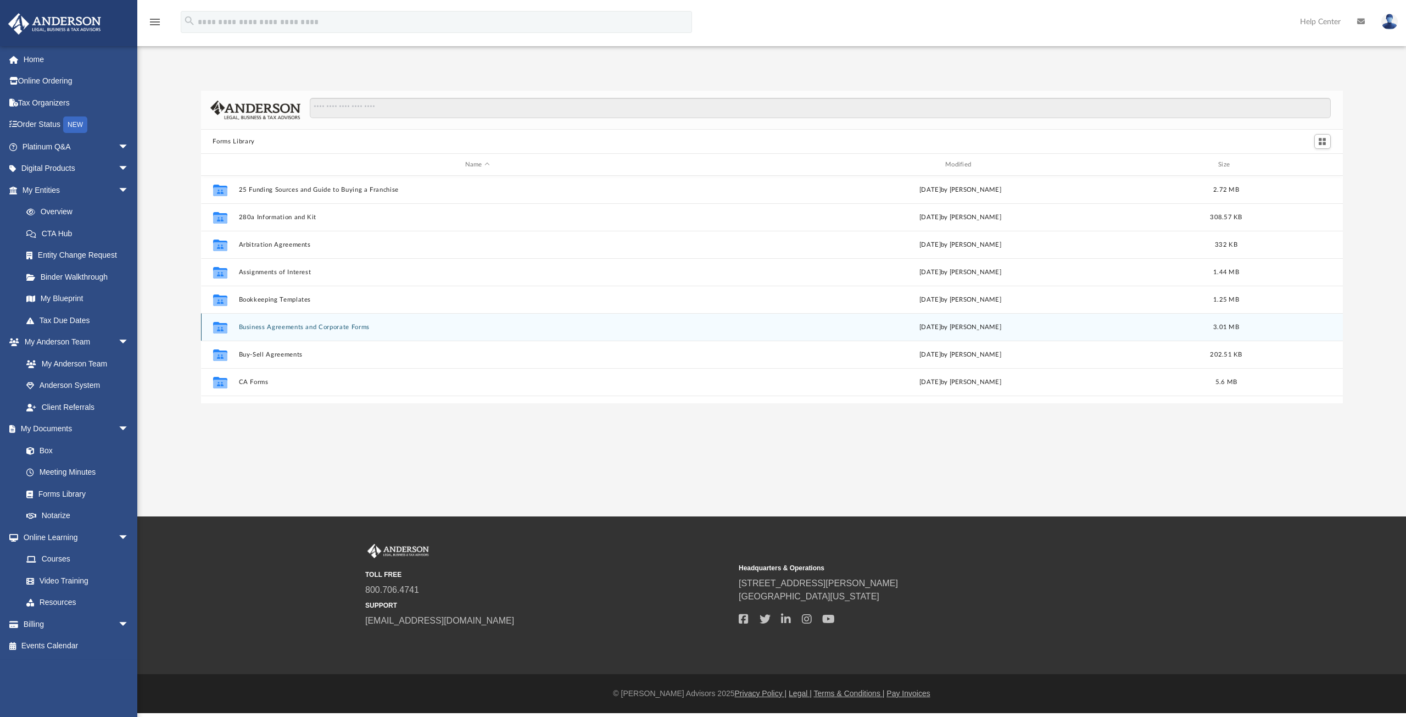
scroll to position [242, 1134]
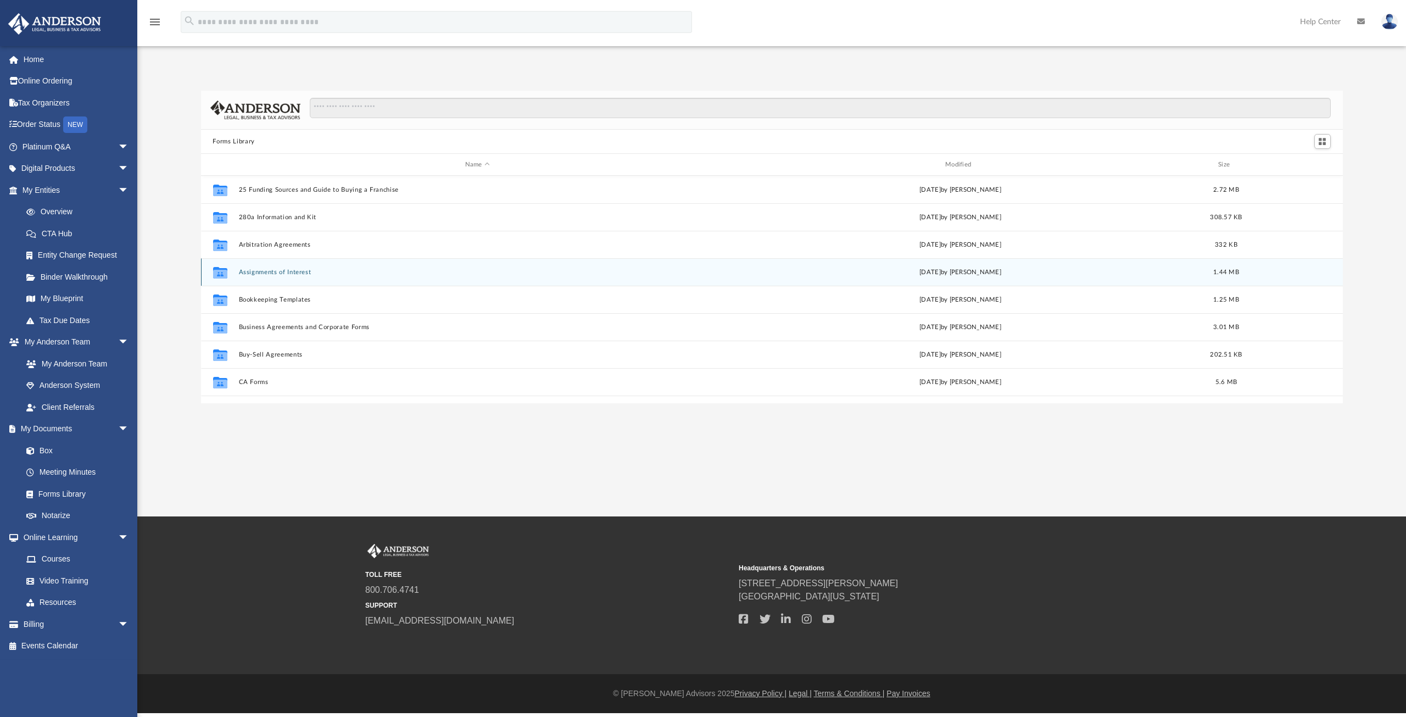
click at [274, 272] on button "Assignments of Interest" at bounding box center [477, 272] width 478 height 7
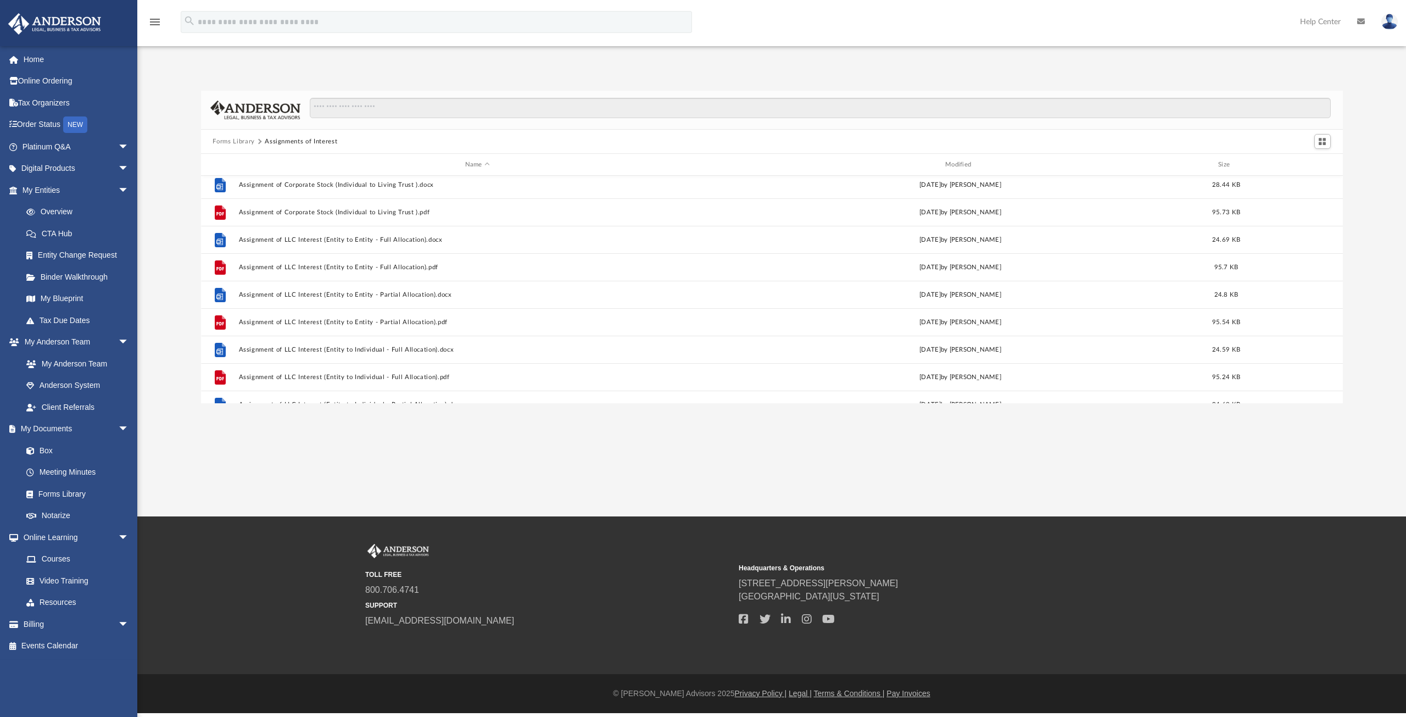
scroll to position [0, 0]
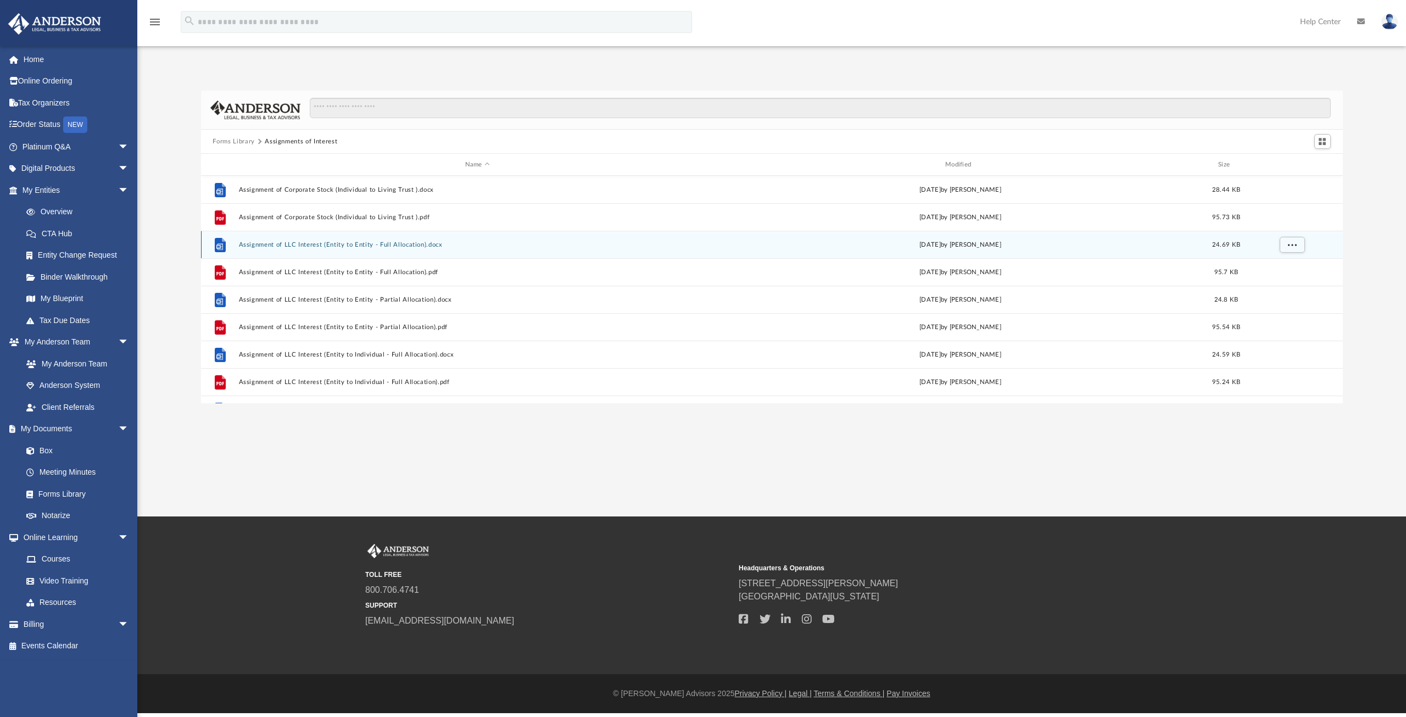
click at [288, 246] on button "Assignment of LLC Interest (Entity to Entity - Full Allocation).docx" at bounding box center [477, 244] width 478 height 7
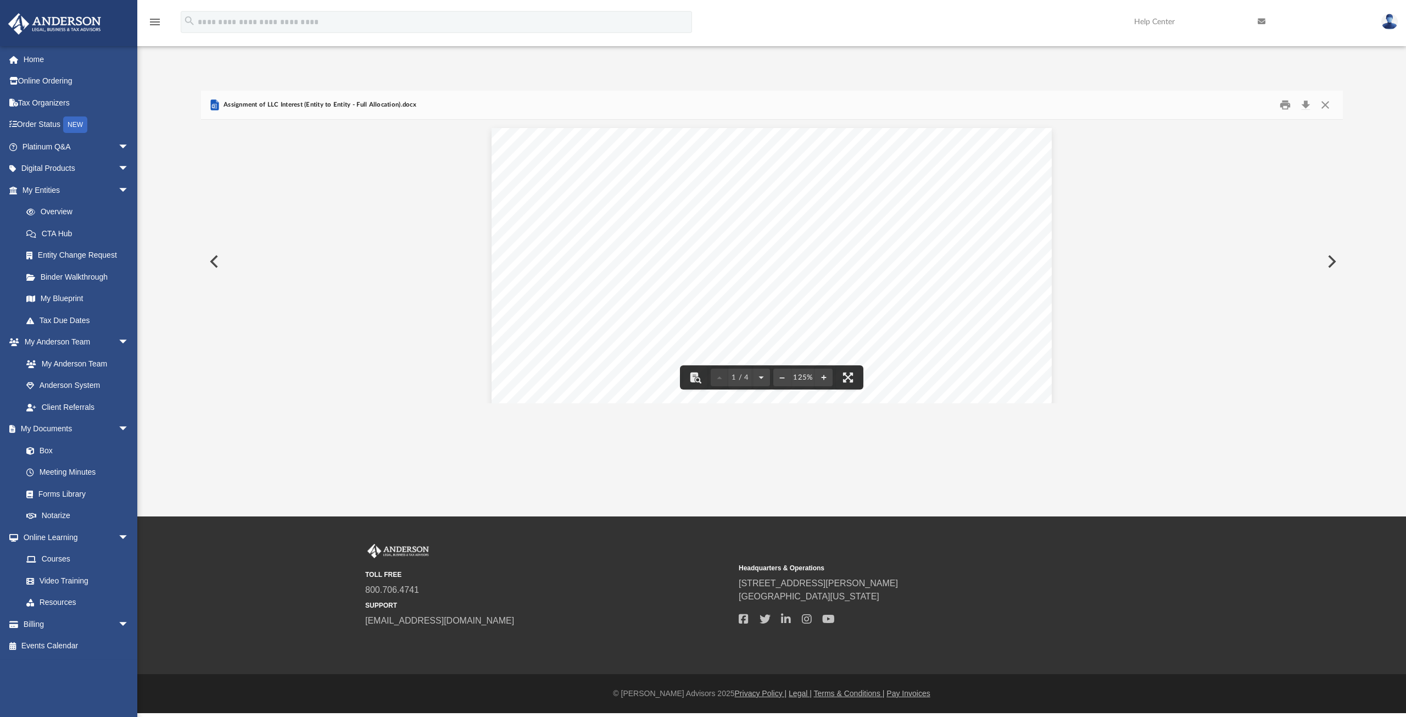
drag, startPoint x: 550, startPoint y: 199, endPoint x: 737, endPoint y: 198, distance: 186.7
click at [723, 198] on div "THIS ASSIGNMENT AND ASSUMPTION OF MEMBERSHIP INTERESTS (this “Assignment”) is d…" at bounding box center [772, 490] width 560 height 725
